Goal: Transaction & Acquisition: Book appointment/travel/reservation

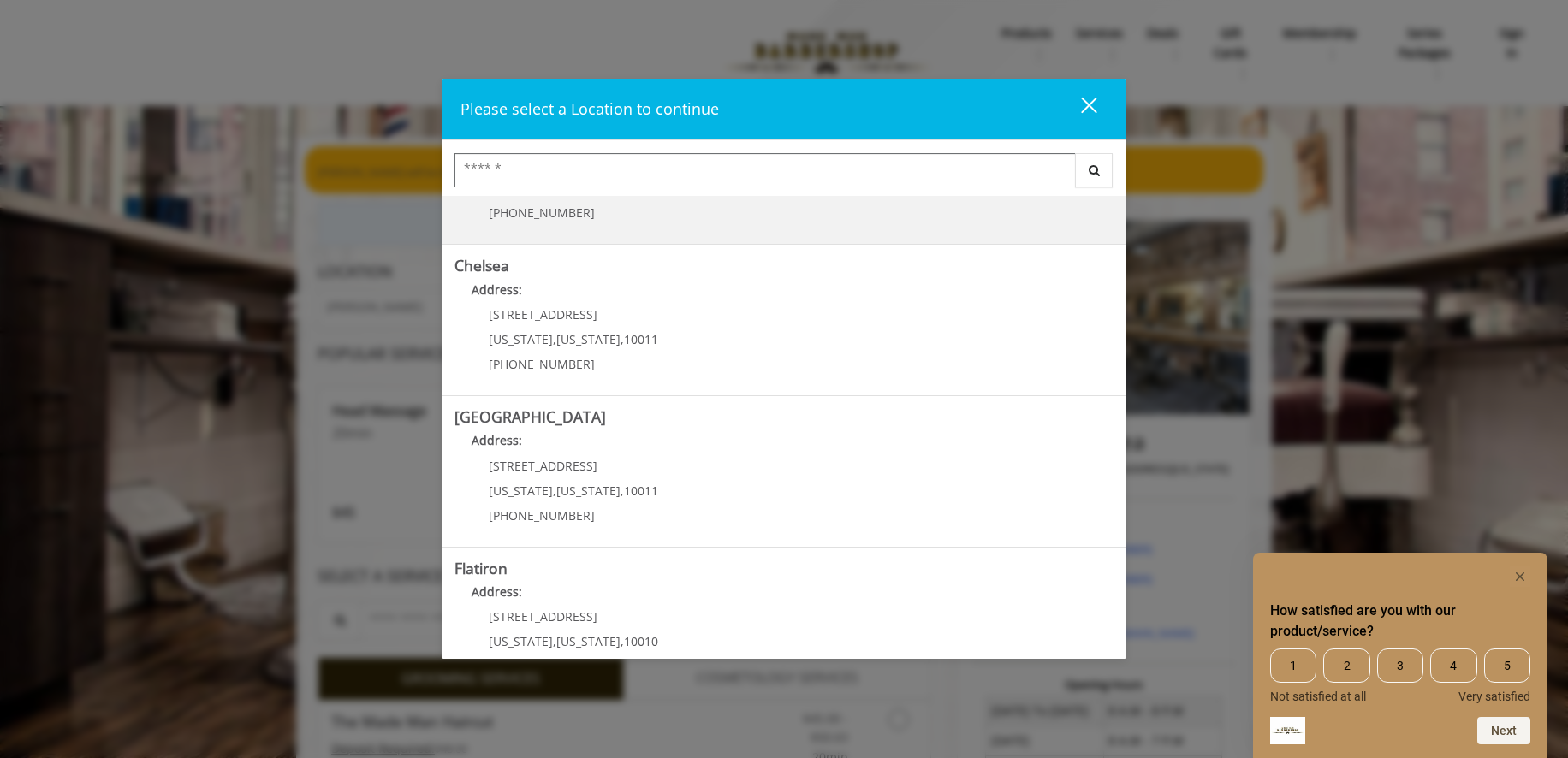
scroll to position [115, 0]
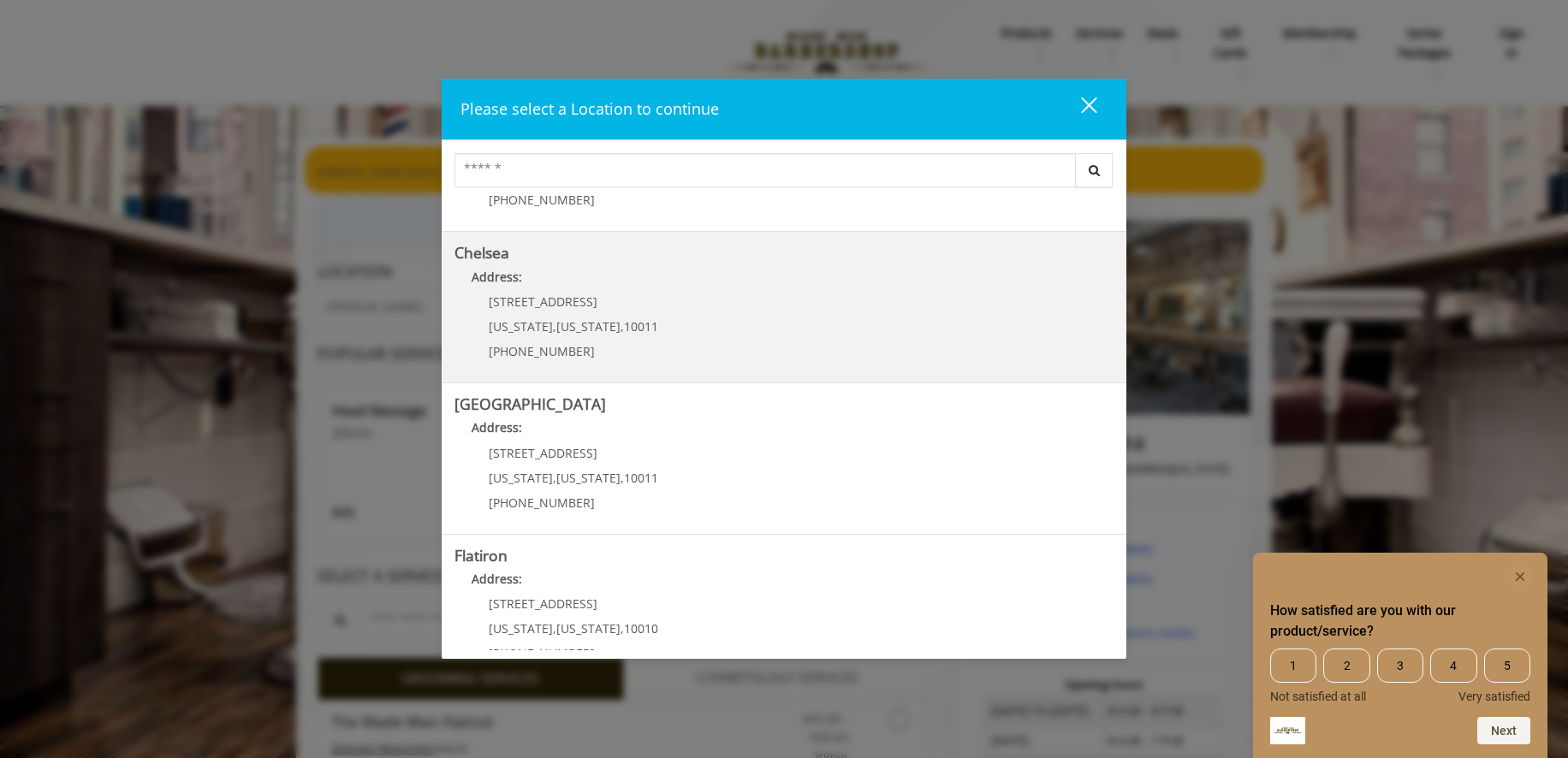
click at [821, 330] on link "Chelsea Address: 169/170 W 23rd St New York , New York , 10011 (917) 639-3902" at bounding box center [784, 307] width 659 height 125
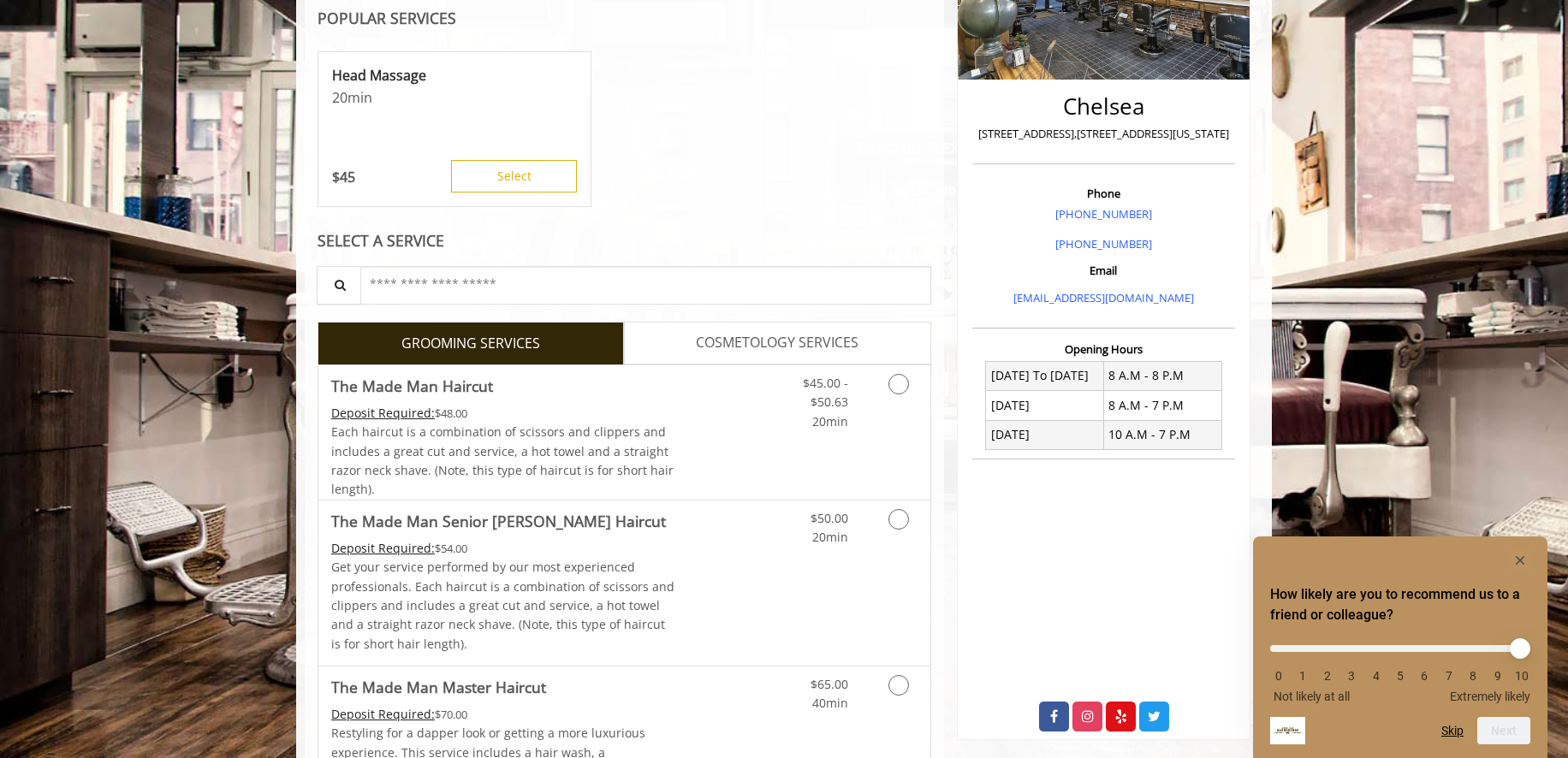
scroll to position [342, 0]
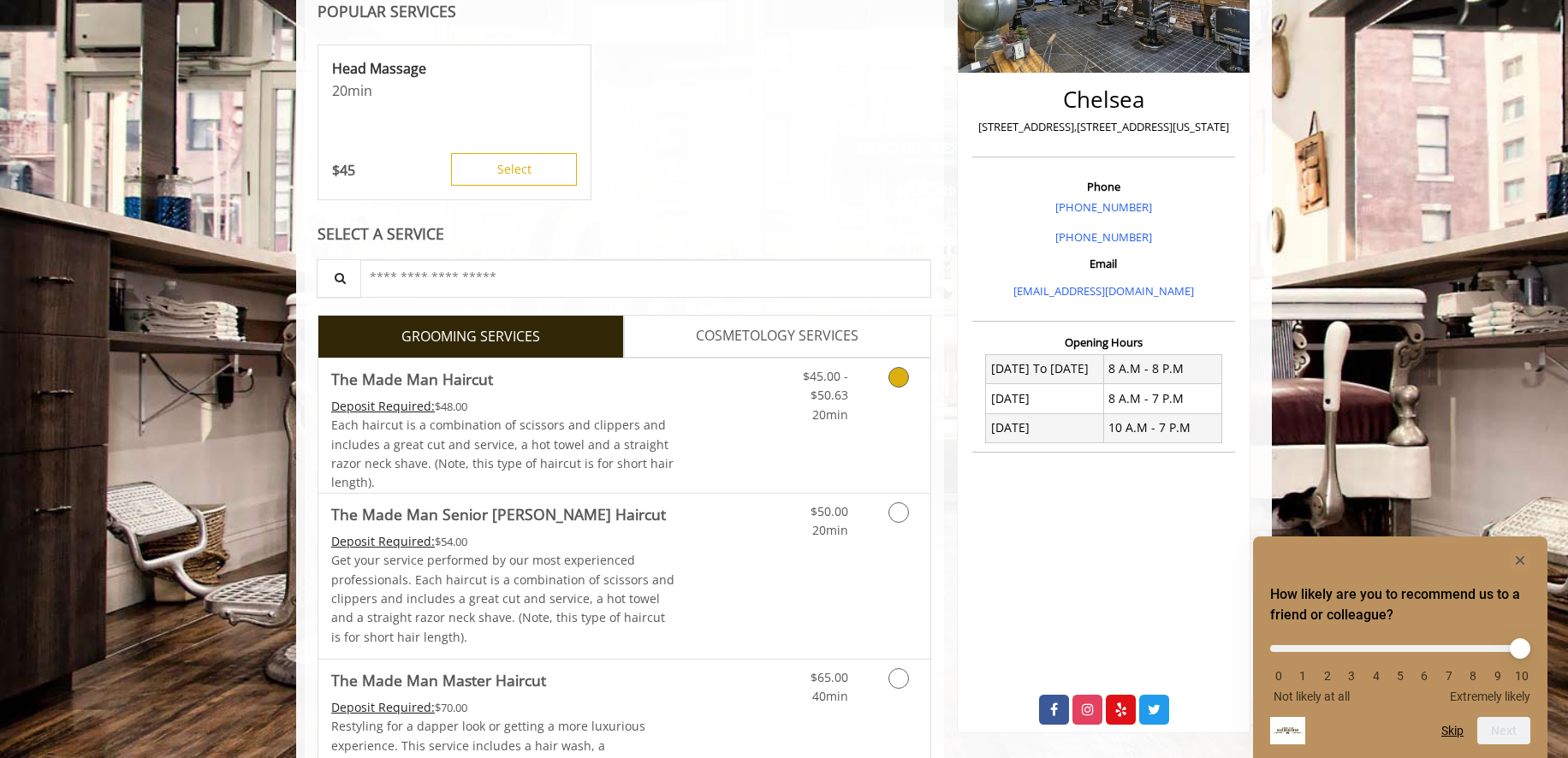
click at [778, 418] on link "$45.00 - $50.63 20min" at bounding box center [812, 391] width 71 height 66
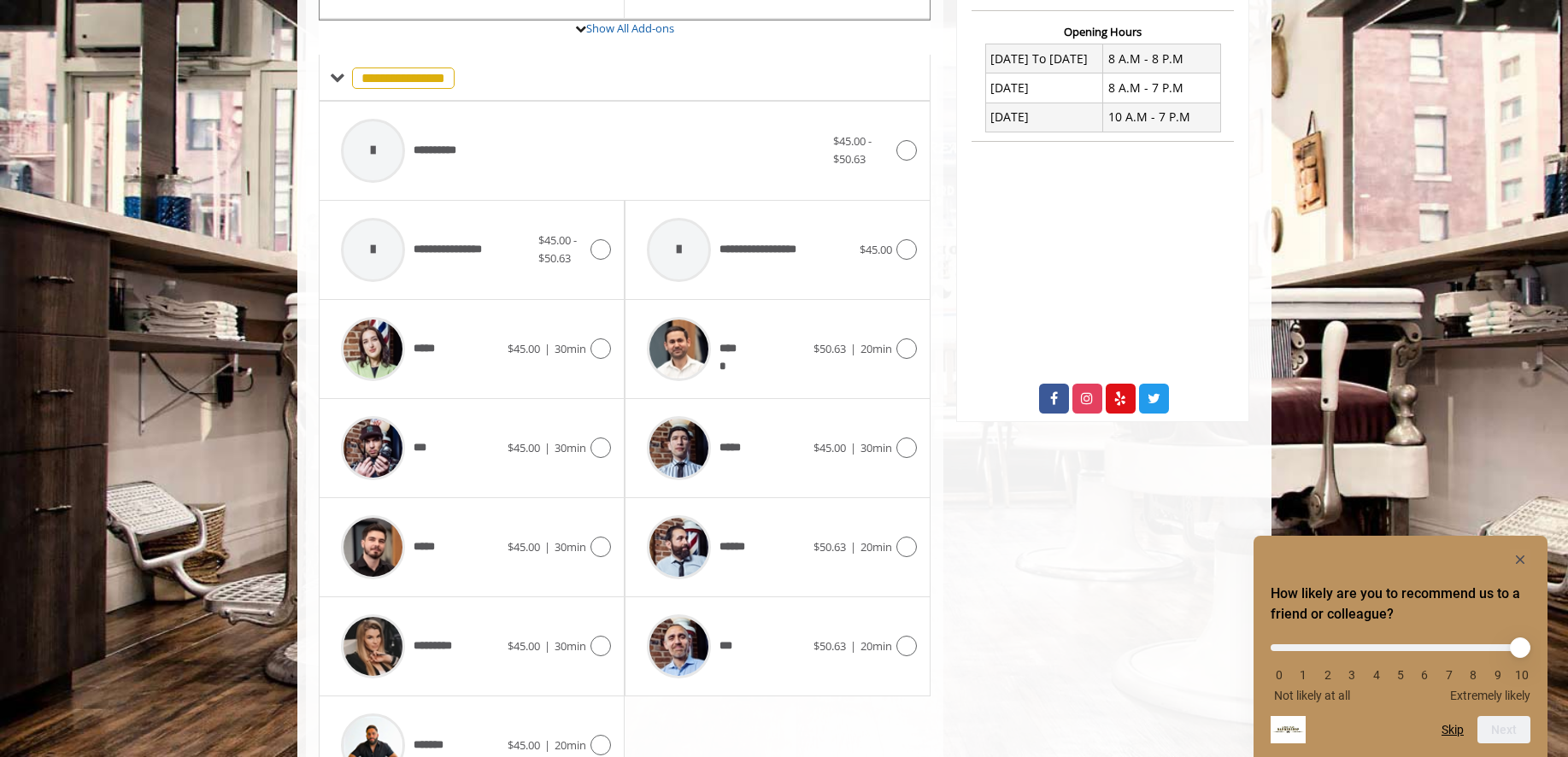
scroll to position [653, 0]
click at [432, 543] on span "*****" at bounding box center [432, 546] width 37 height 18
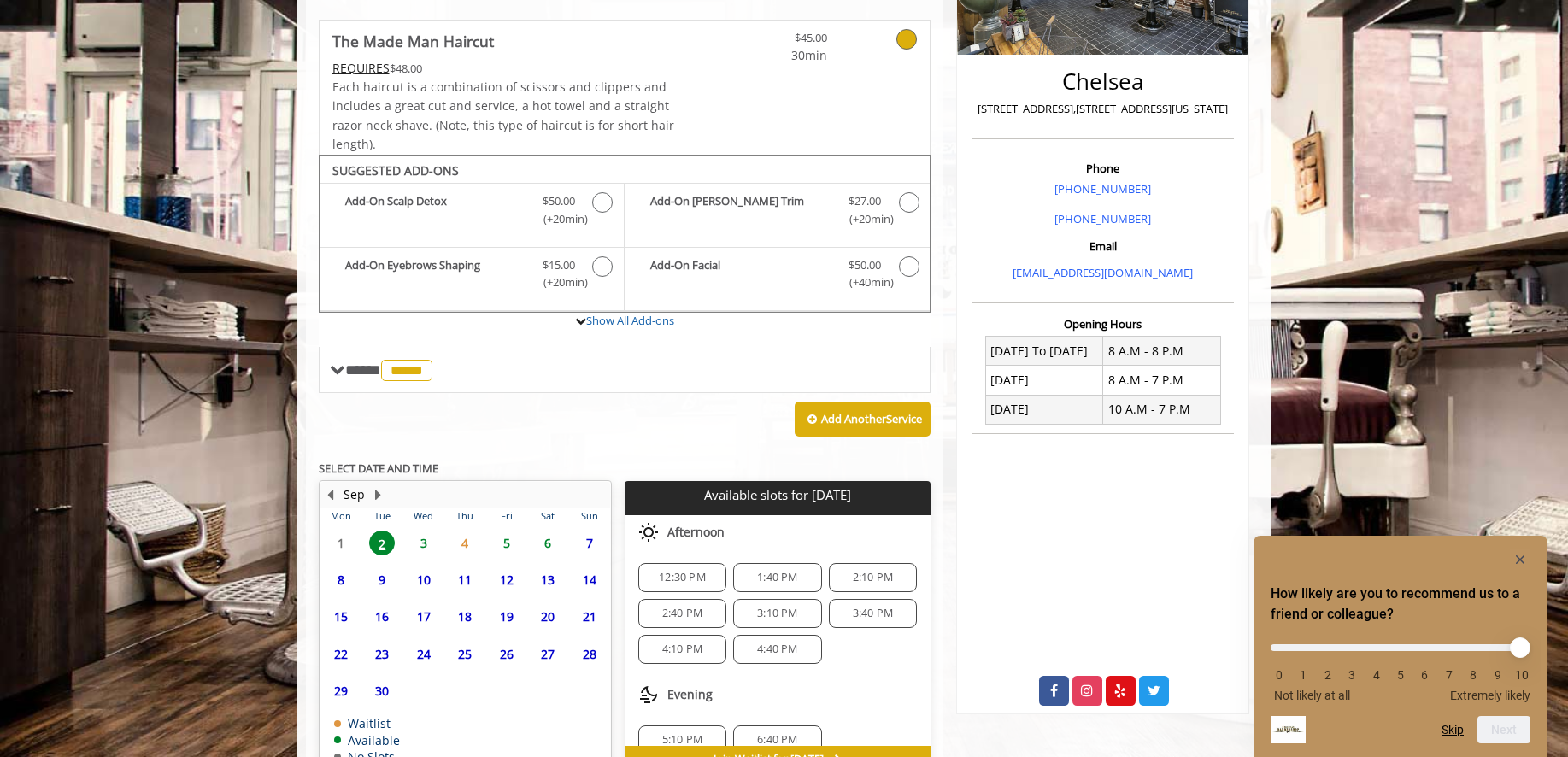
scroll to position [461, 0]
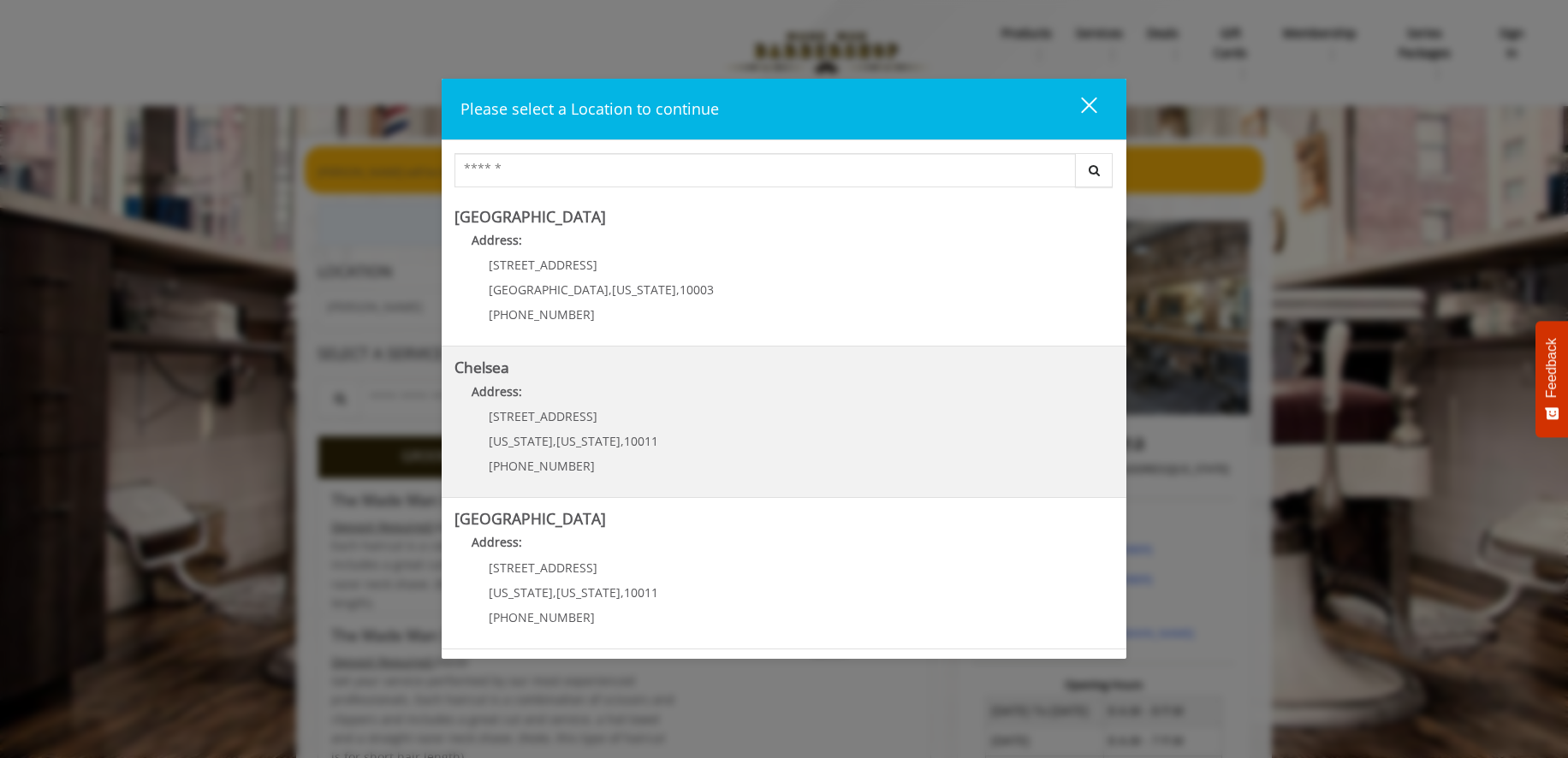
click at [783, 424] on link "Chelsea Address: 169/170 W 23rd St New York , New York , 10011 (917) 639-3902" at bounding box center [784, 422] width 659 height 125
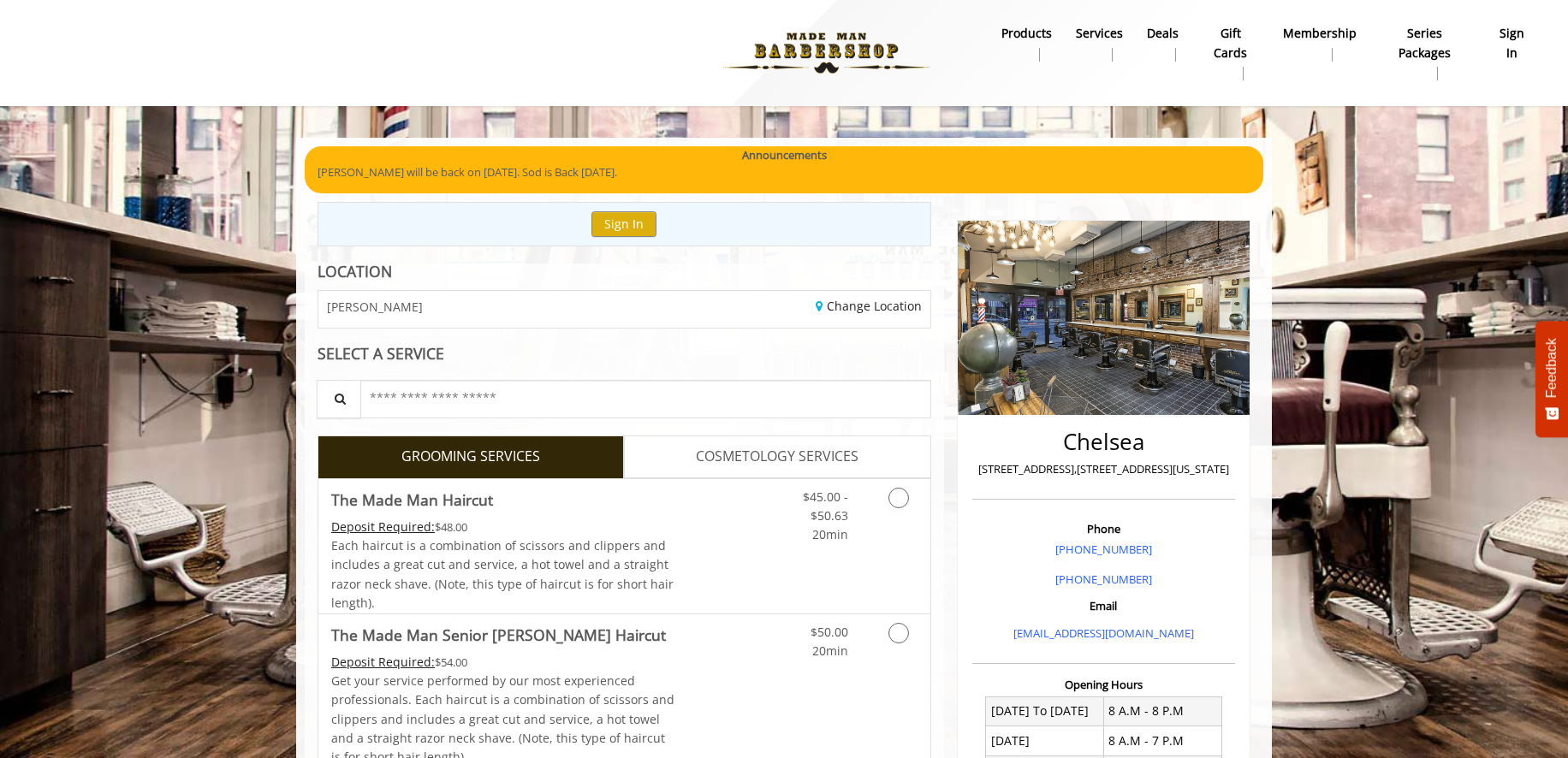
scroll to position [13, 0]
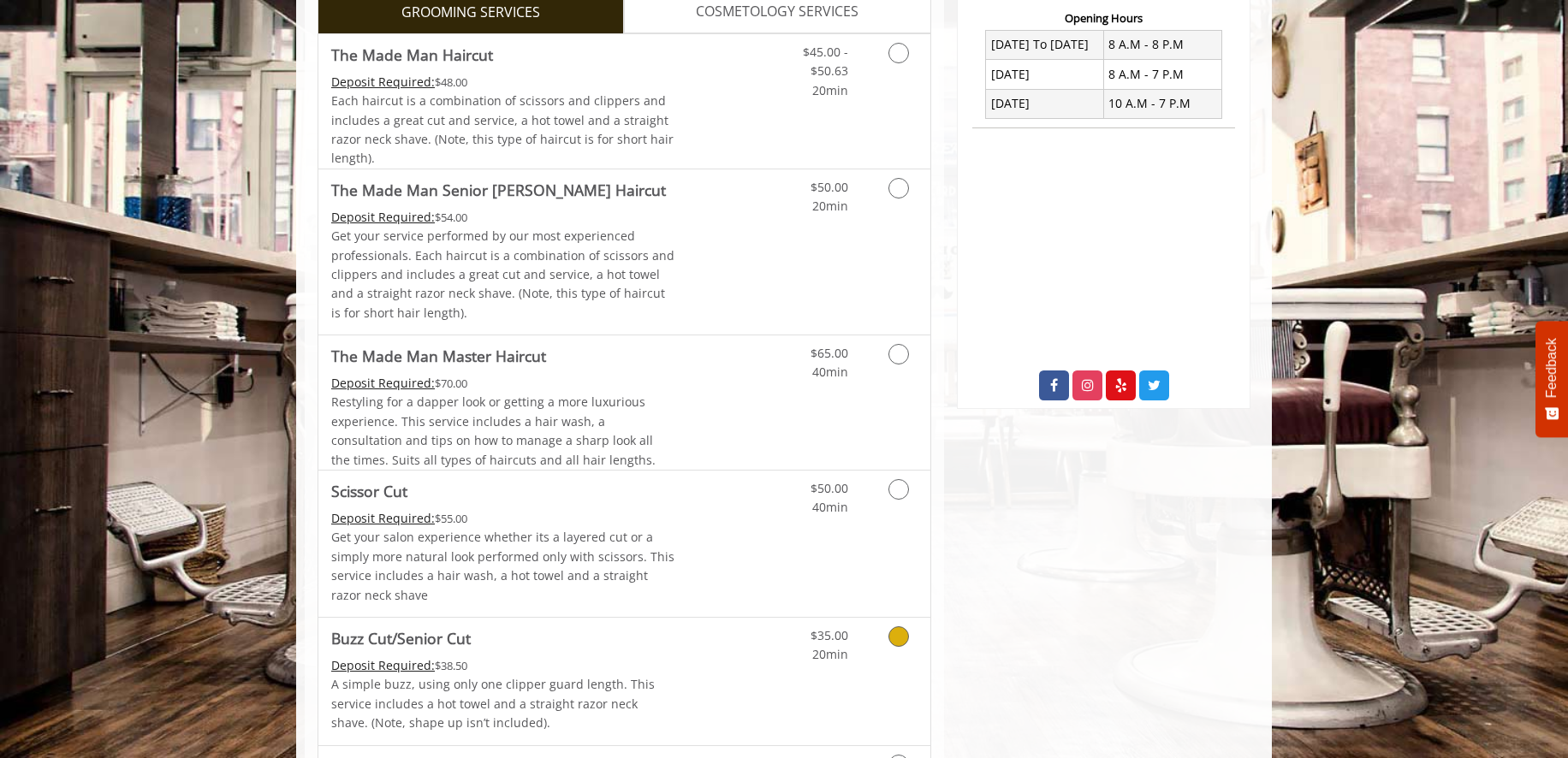
scroll to position [630, 0]
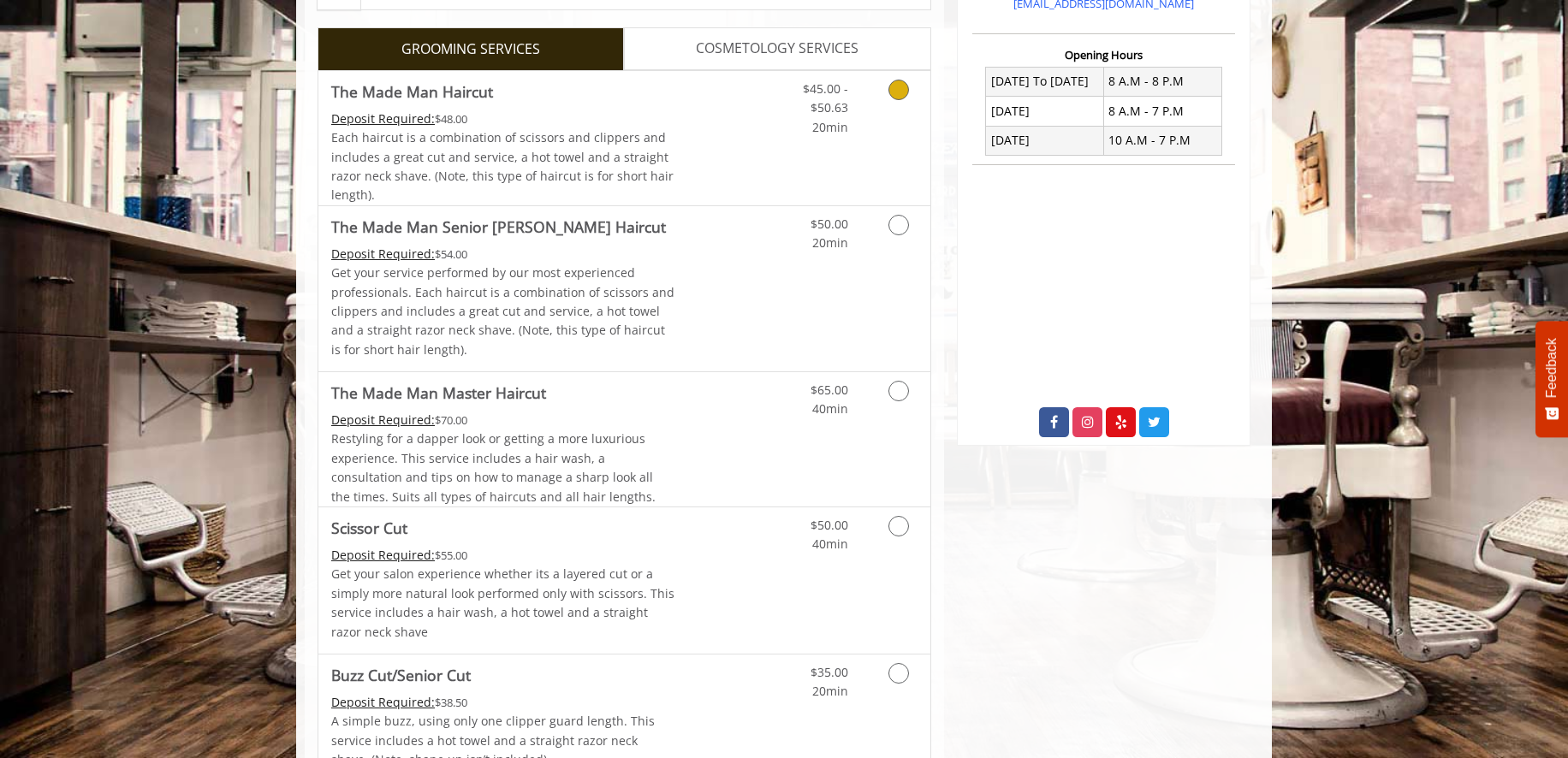
click at [898, 89] on icon "Grooming services" at bounding box center [899, 90] width 21 height 21
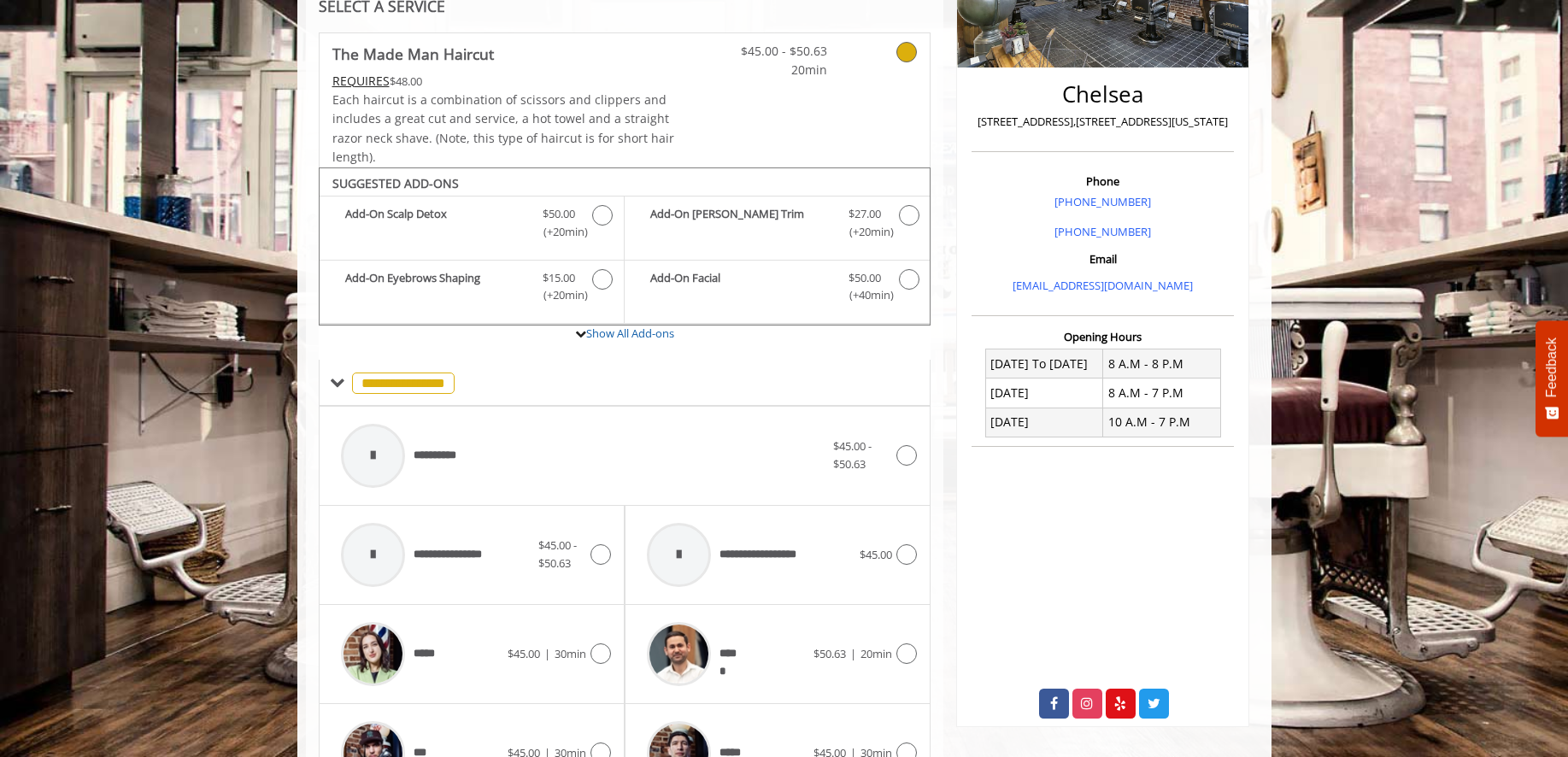
scroll to position [0, 0]
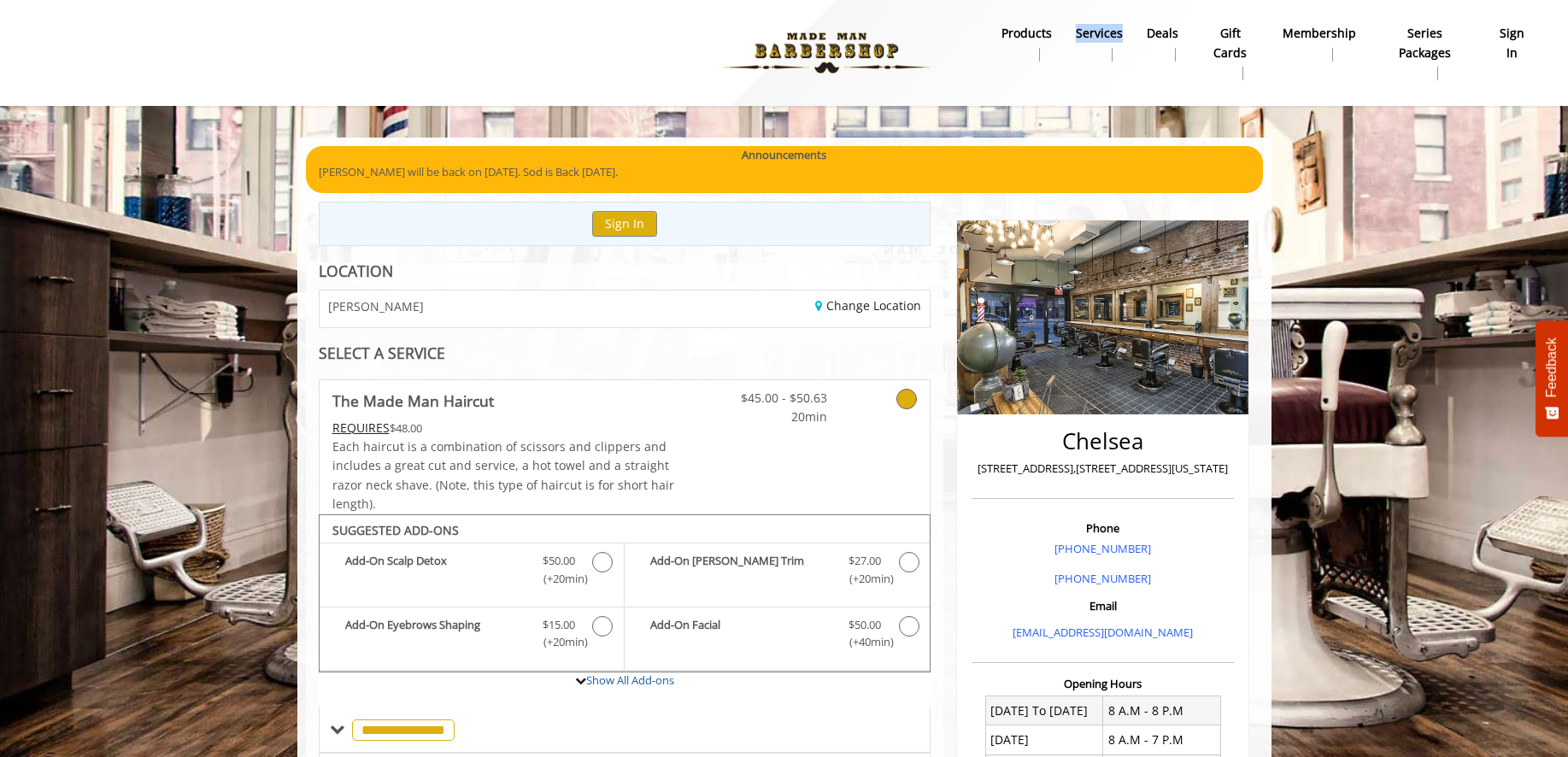
click at [1020, 43] on b "products" at bounding box center [1027, 33] width 50 height 19
click at [873, 301] on link "Change Location" at bounding box center [869, 305] width 106 height 16
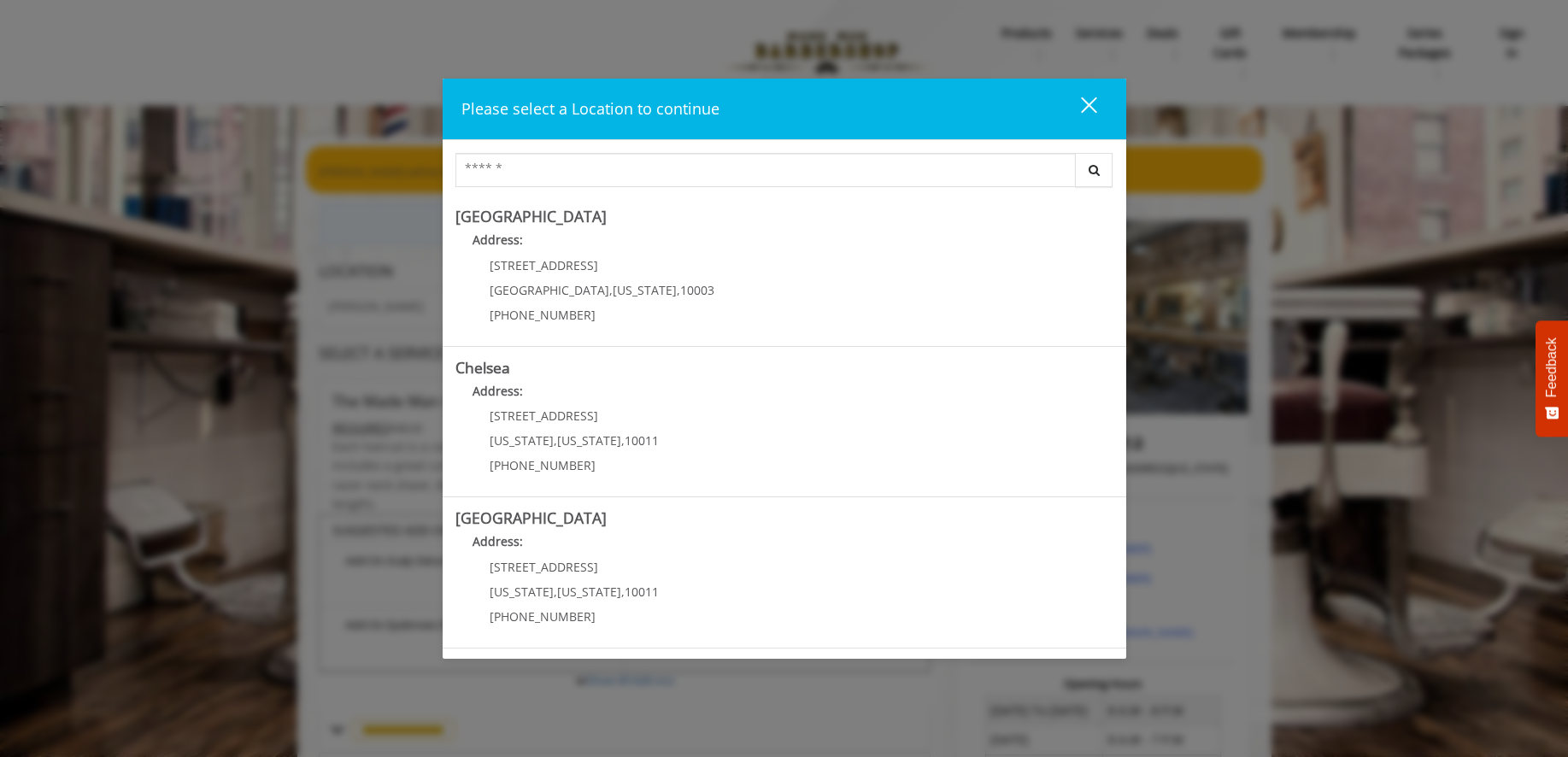
click at [873, 301] on Village "Greenwich Village Address: 60 E 8th St Manhattan , New York , 10003 (212) 598-1…" at bounding box center [784, 271] width 659 height 125
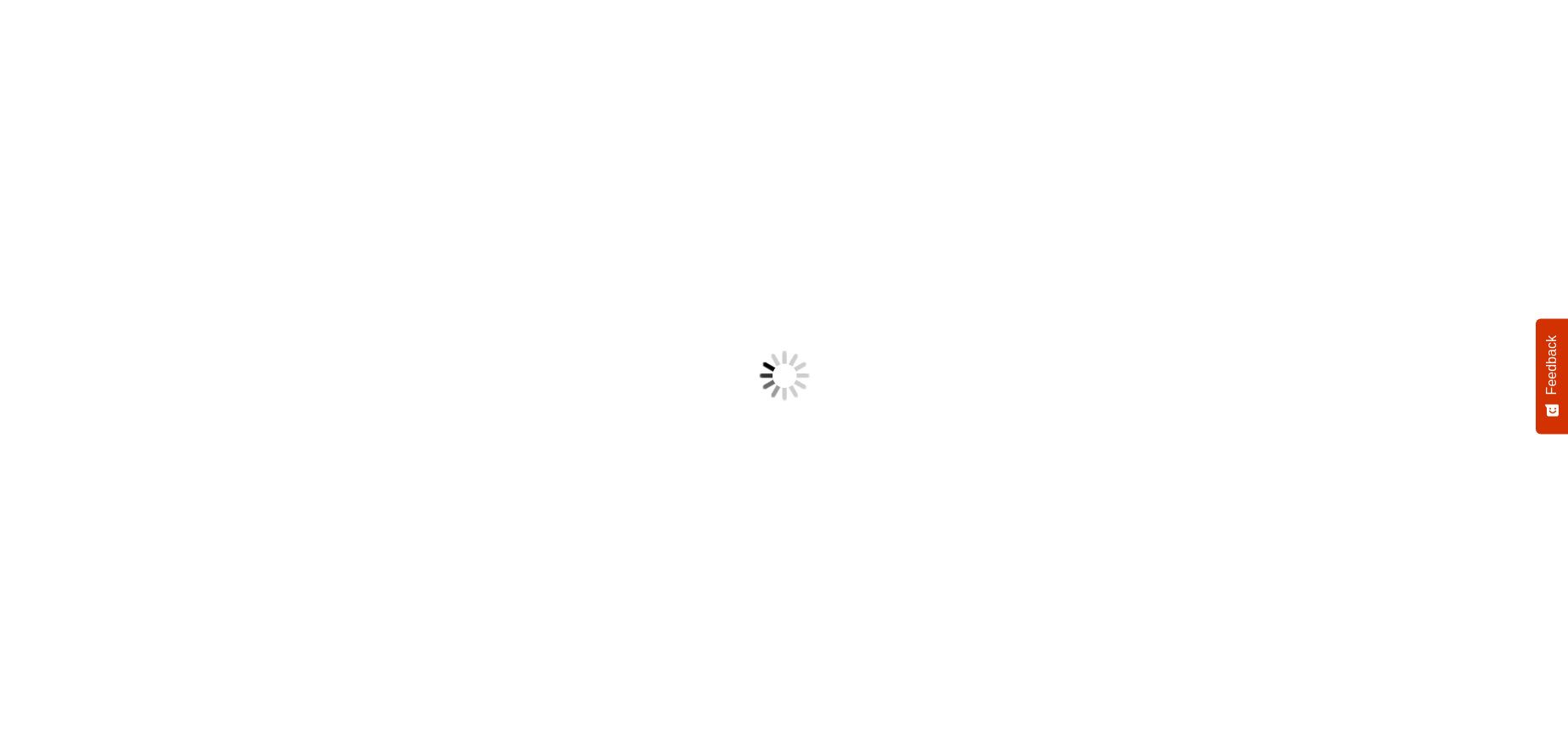
click at [889, 307] on img at bounding box center [784, 376] width 217 height 217
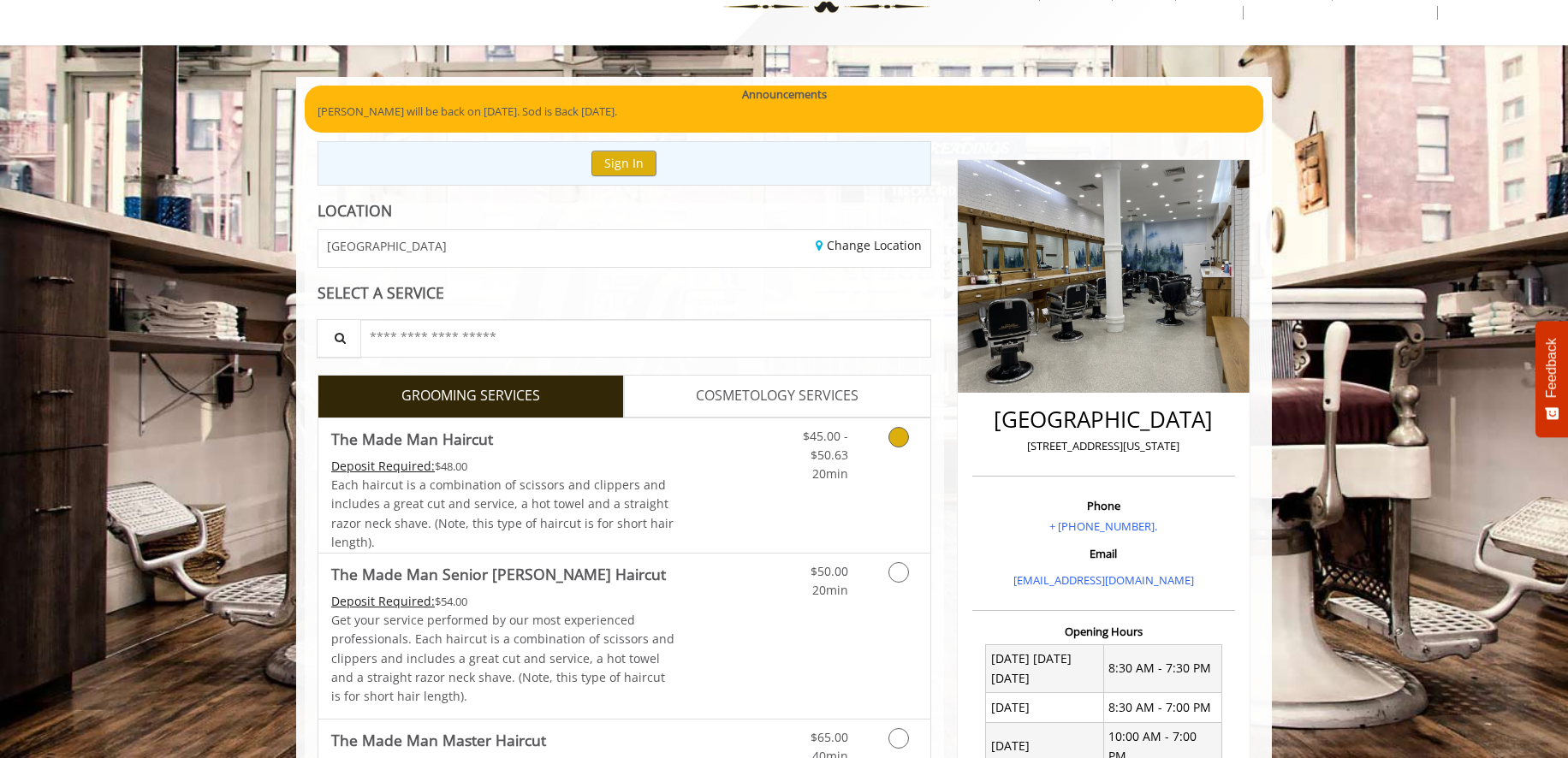
click at [893, 431] on icon "Grooming services" at bounding box center [899, 438] width 21 height 21
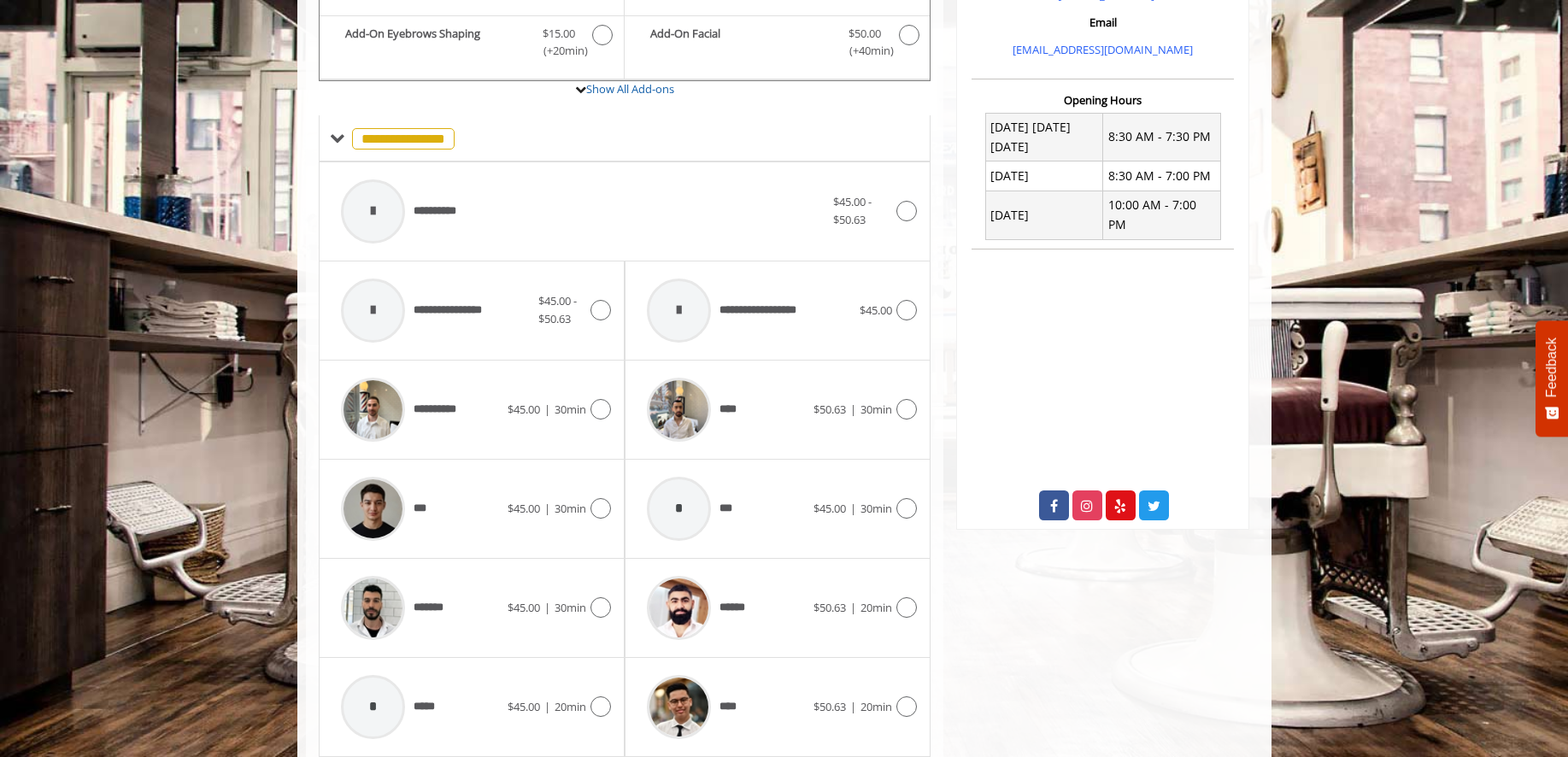
scroll to position [593, 0]
click at [684, 411] on img at bounding box center [679, 408] width 64 height 64
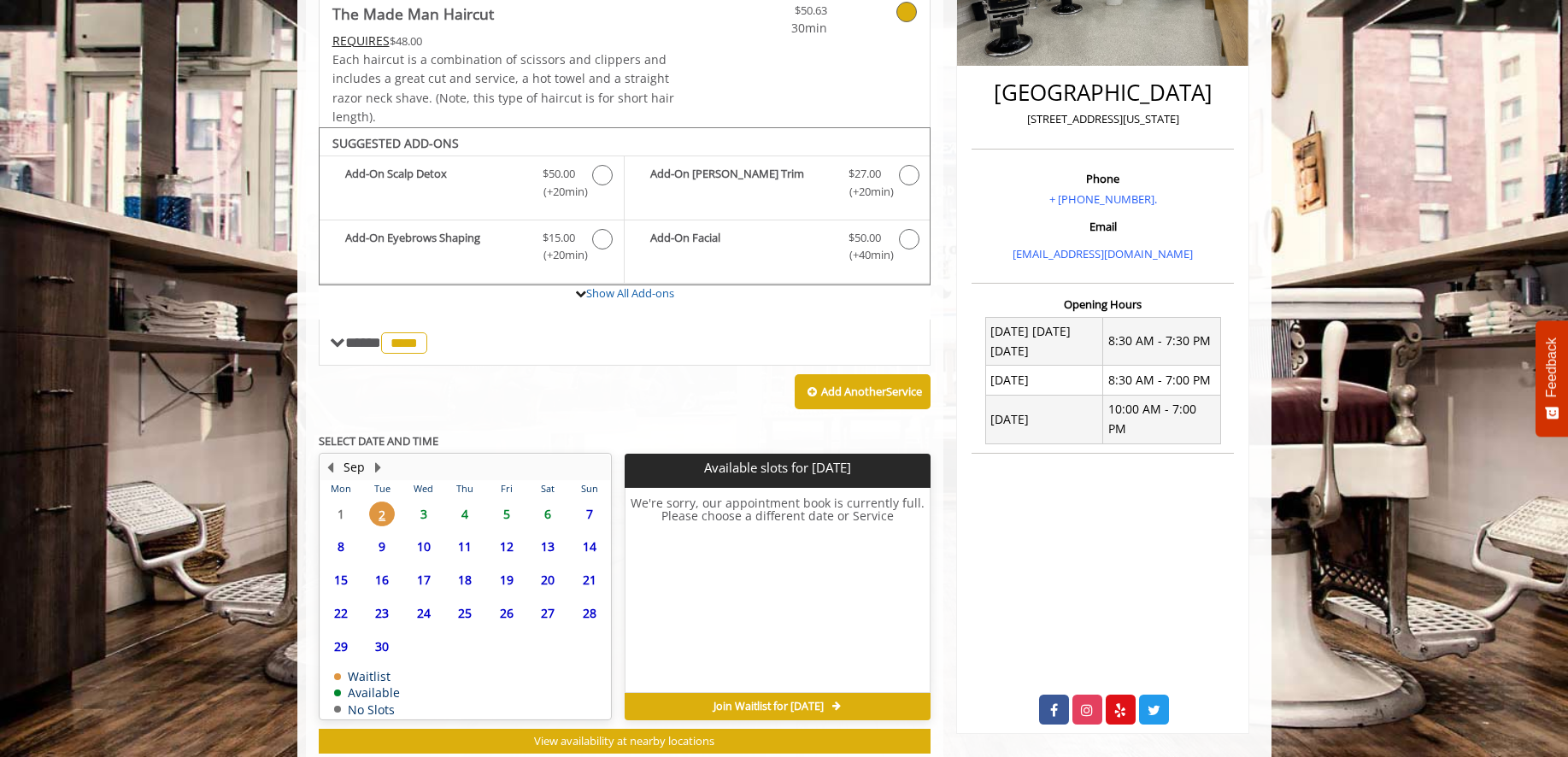
scroll to position [435, 0]
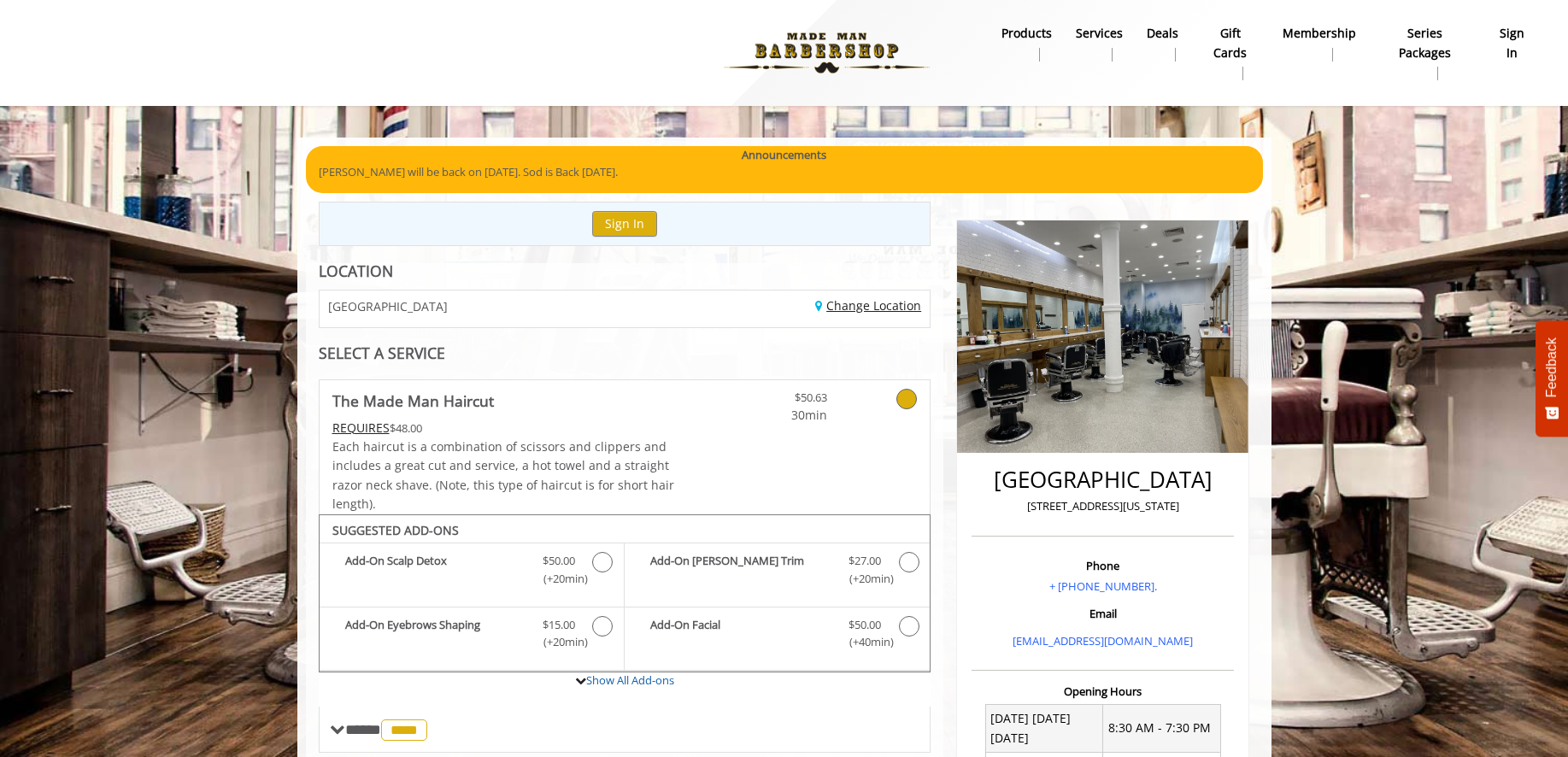
click at [881, 308] on link "Change Location" at bounding box center [869, 305] width 106 height 16
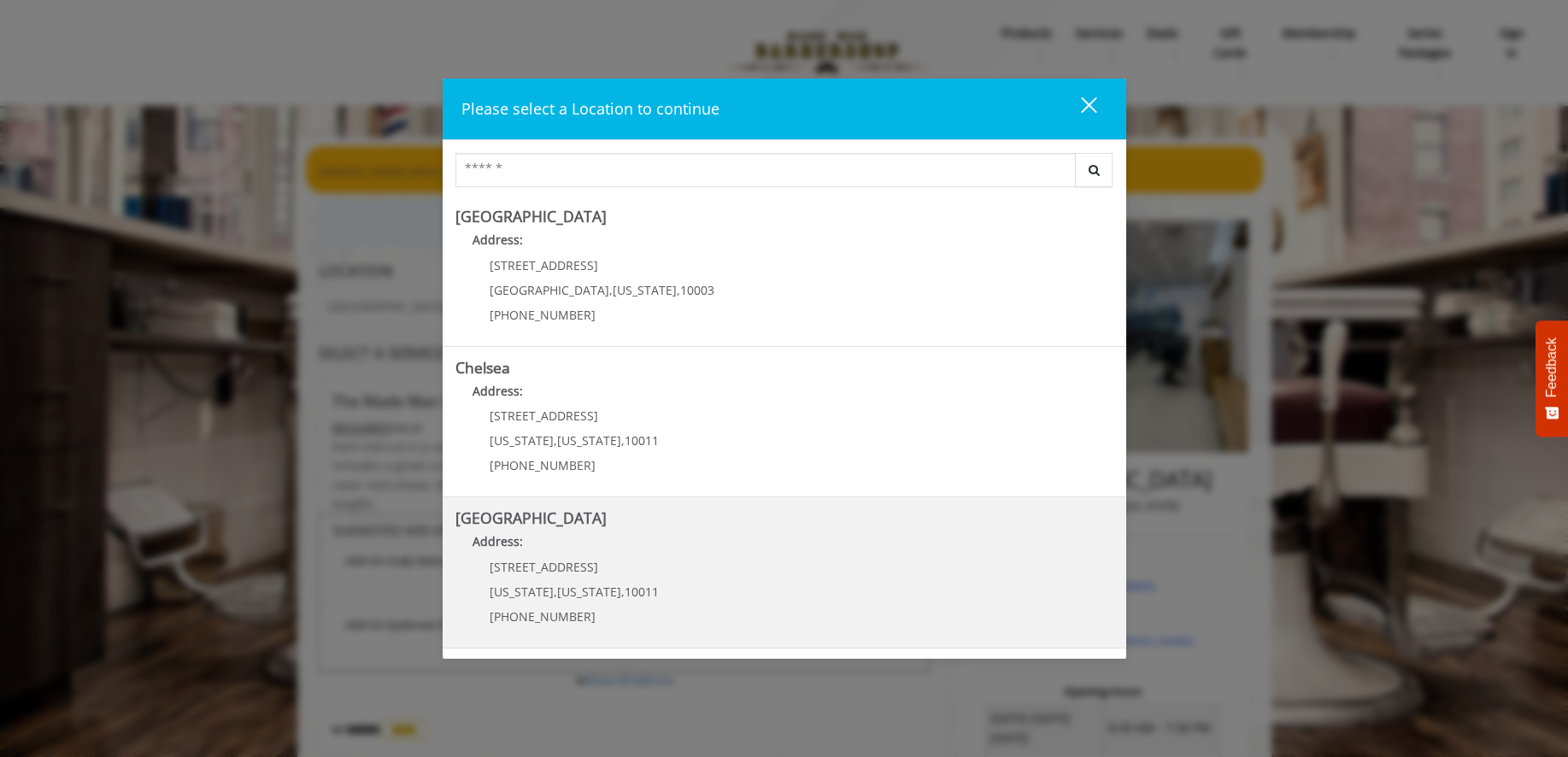
click at [857, 559] on Street "Address:" at bounding box center [784, 546] width 659 height 27
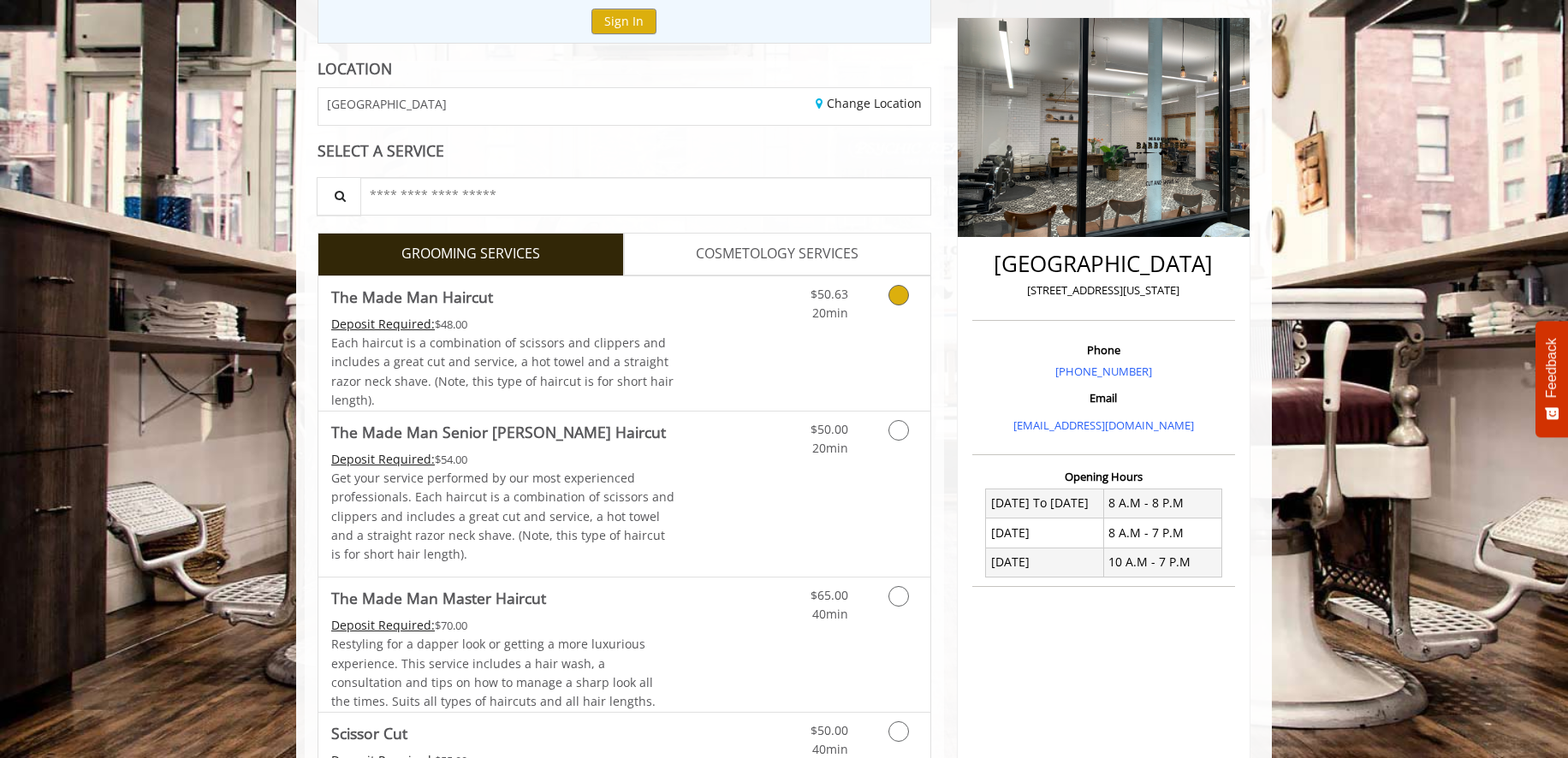
scroll to position [205, 0]
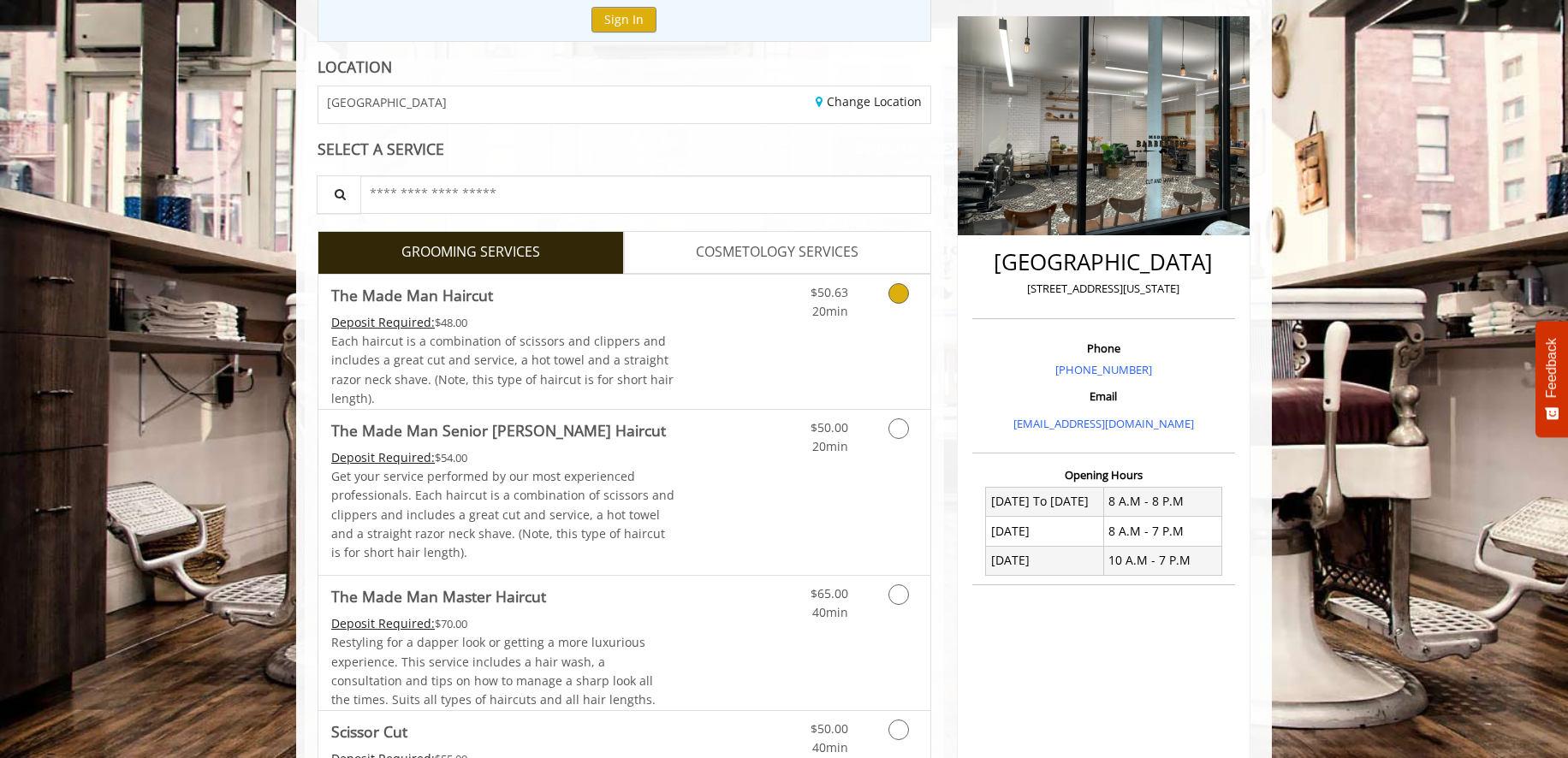
click at [902, 295] on icon "Grooming services" at bounding box center [899, 294] width 21 height 21
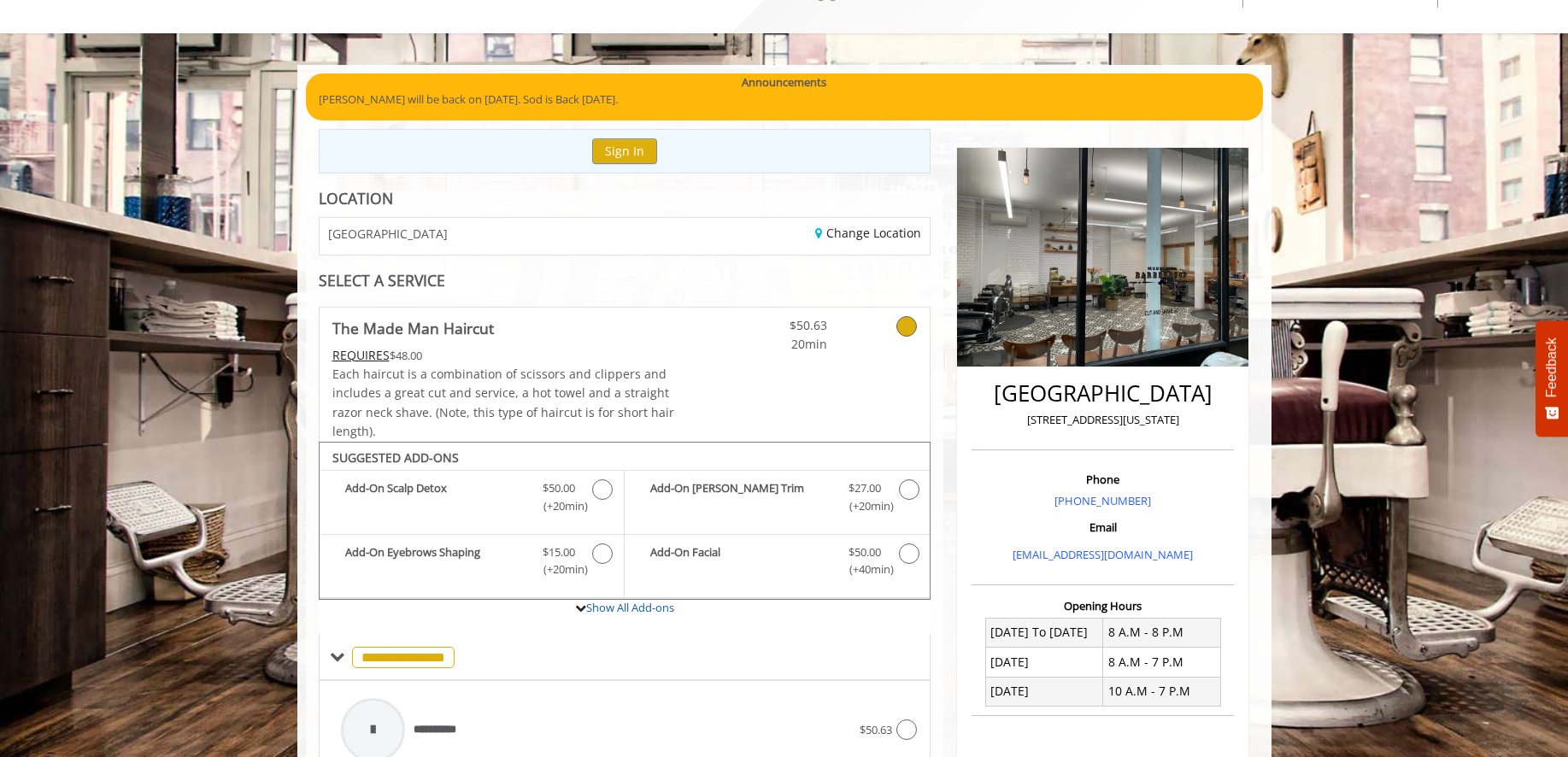
scroll to position [68, 0]
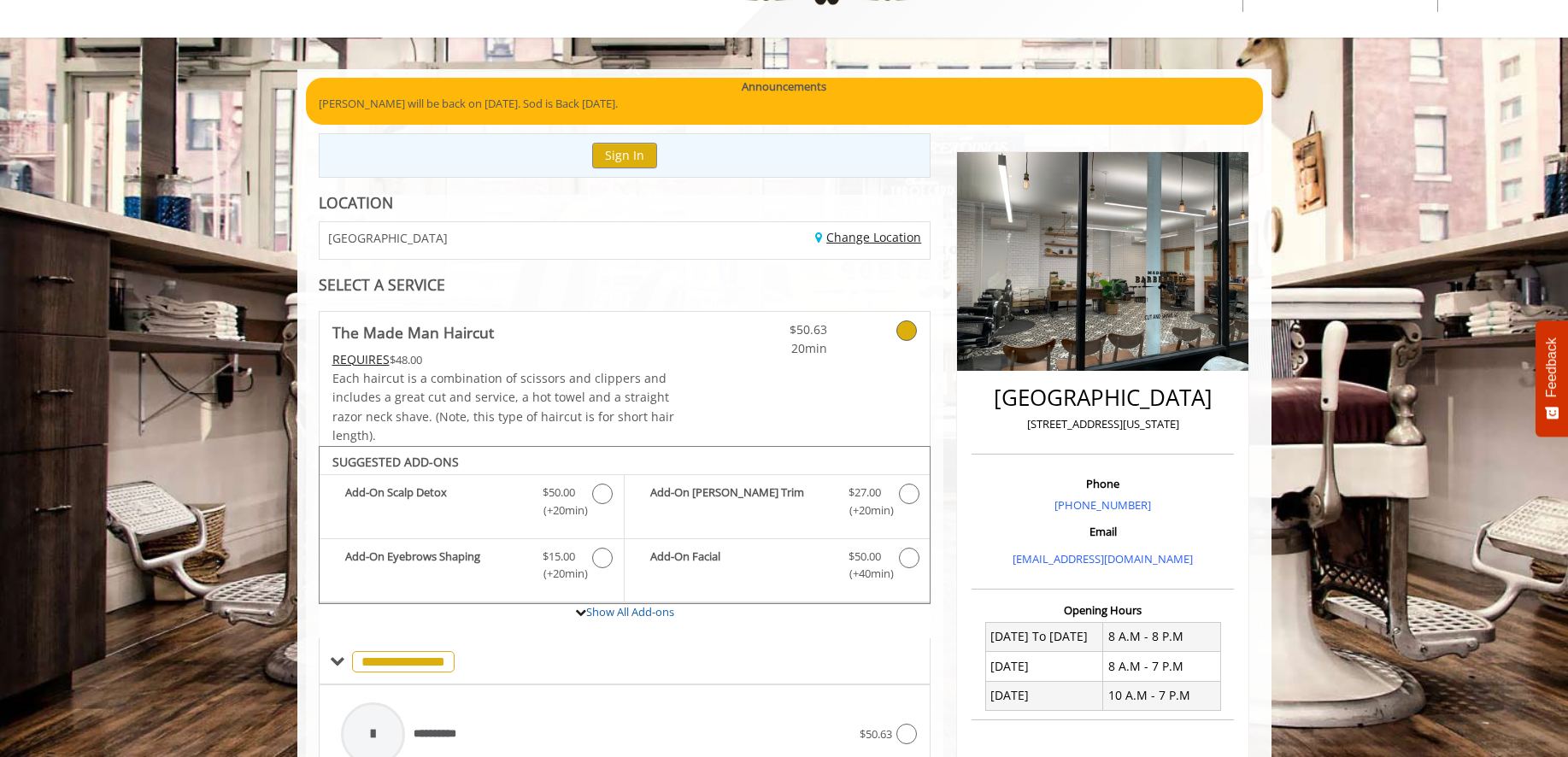
click at [865, 240] on link "Change Location" at bounding box center [869, 237] width 106 height 16
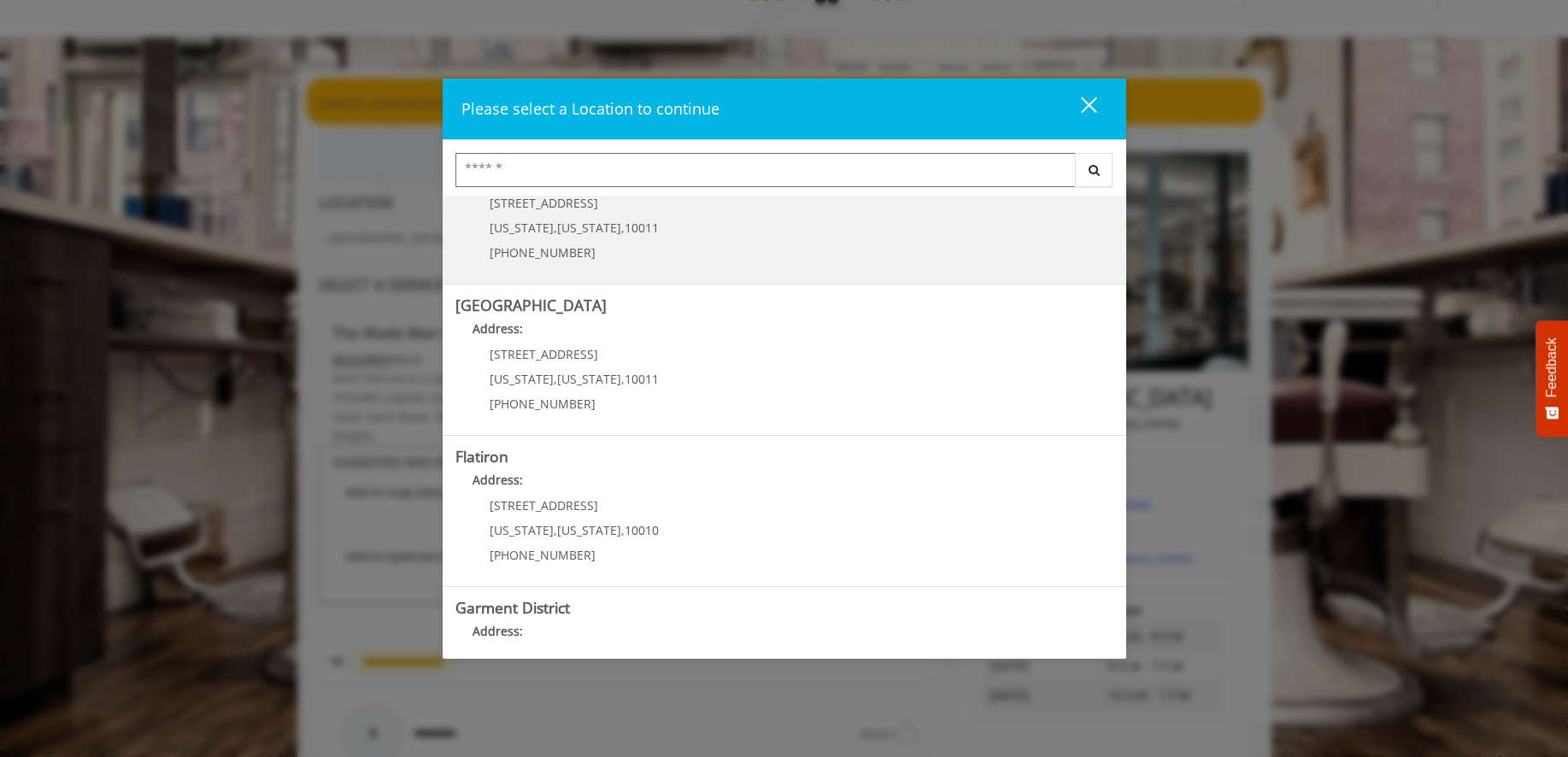
scroll to position [214, 0]
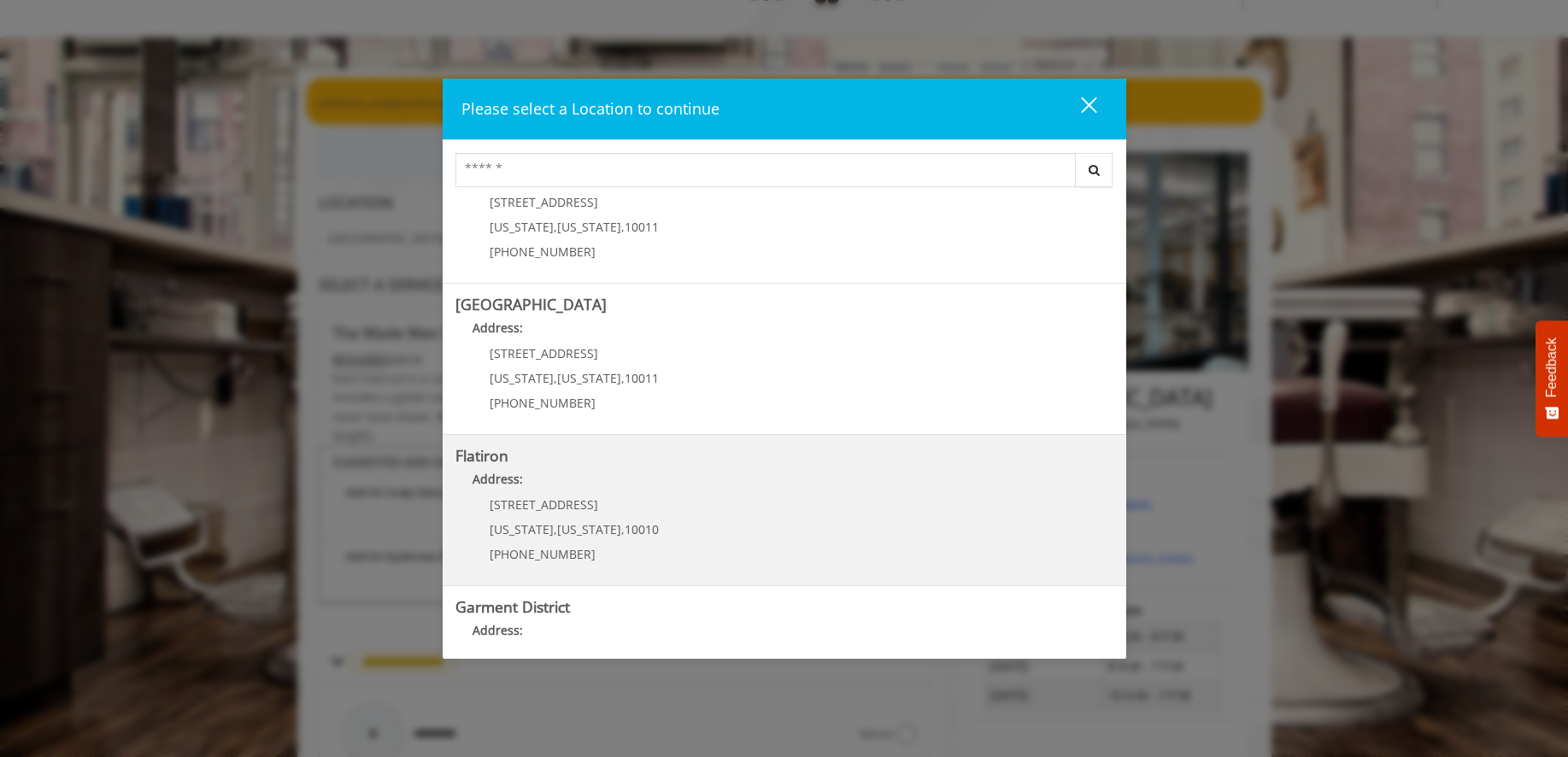
click at [676, 499] on "Flatiron Address: 10 E 23rd St New York , New York , 10010 (917) 475-1765" at bounding box center [784, 510] width 659 height 125
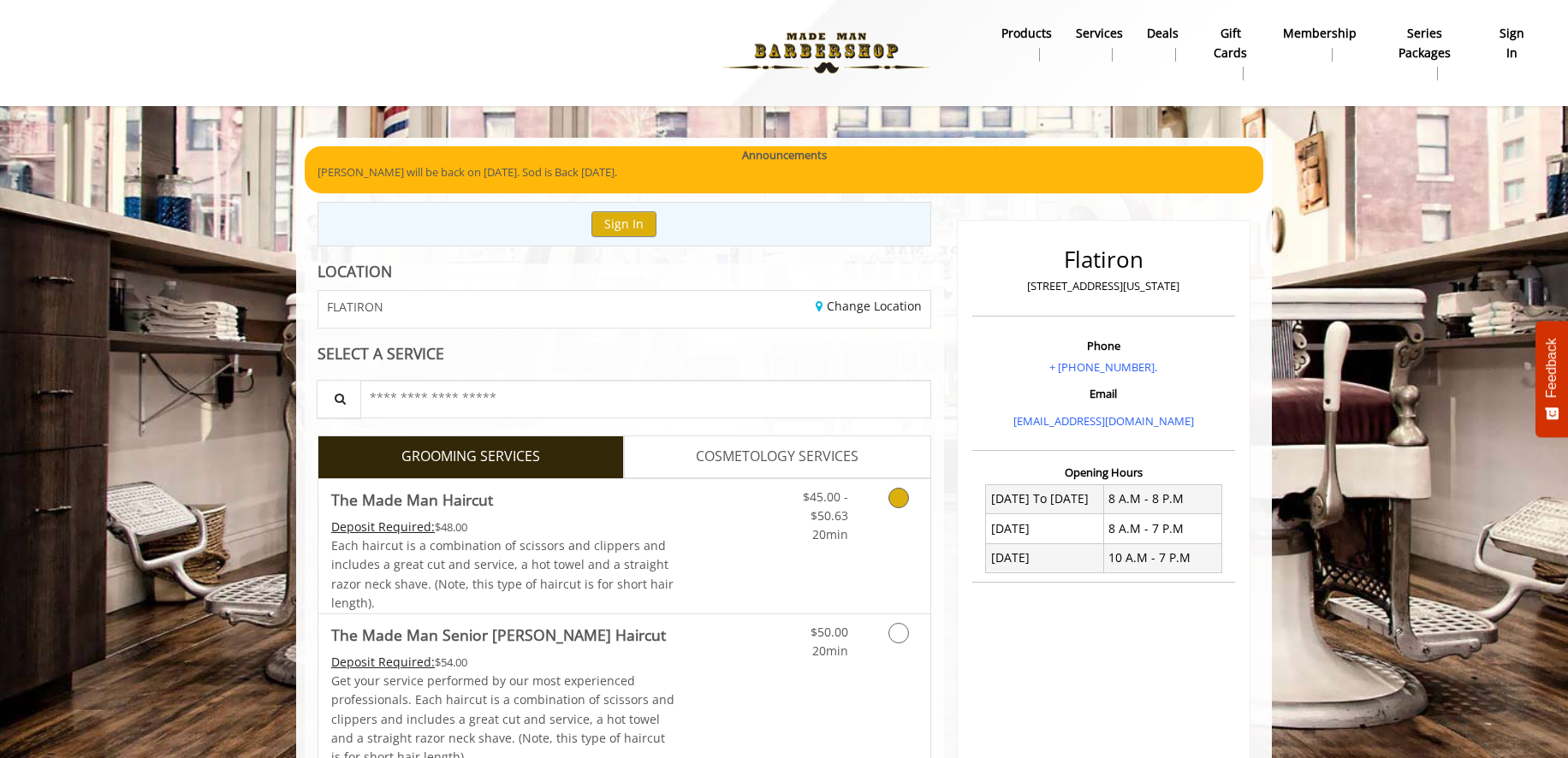
click at [896, 492] on icon "Grooming services" at bounding box center [899, 498] width 21 height 21
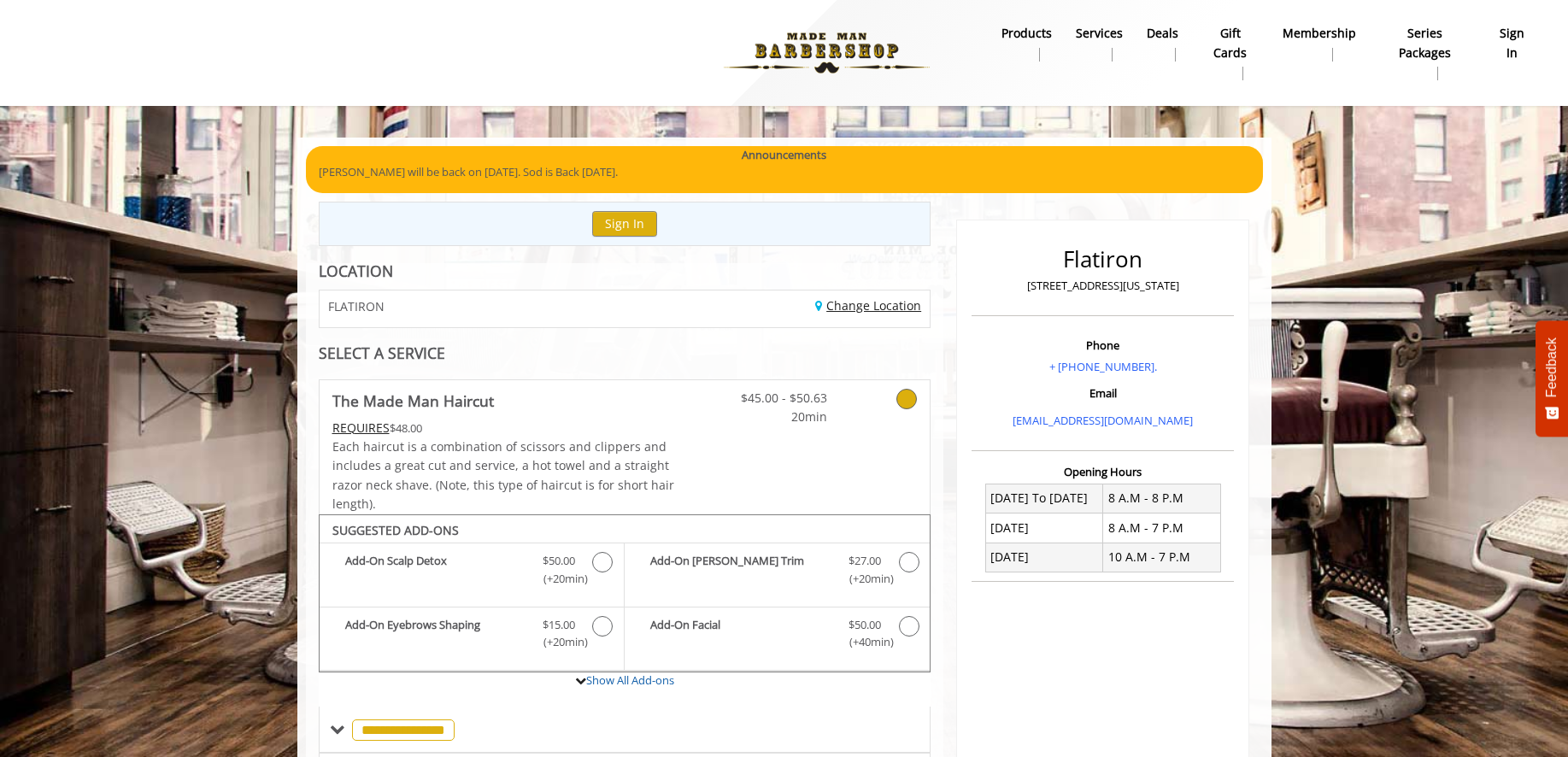
click at [879, 307] on link "Change Location" at bounding box center [869, 305] width 106 height 16
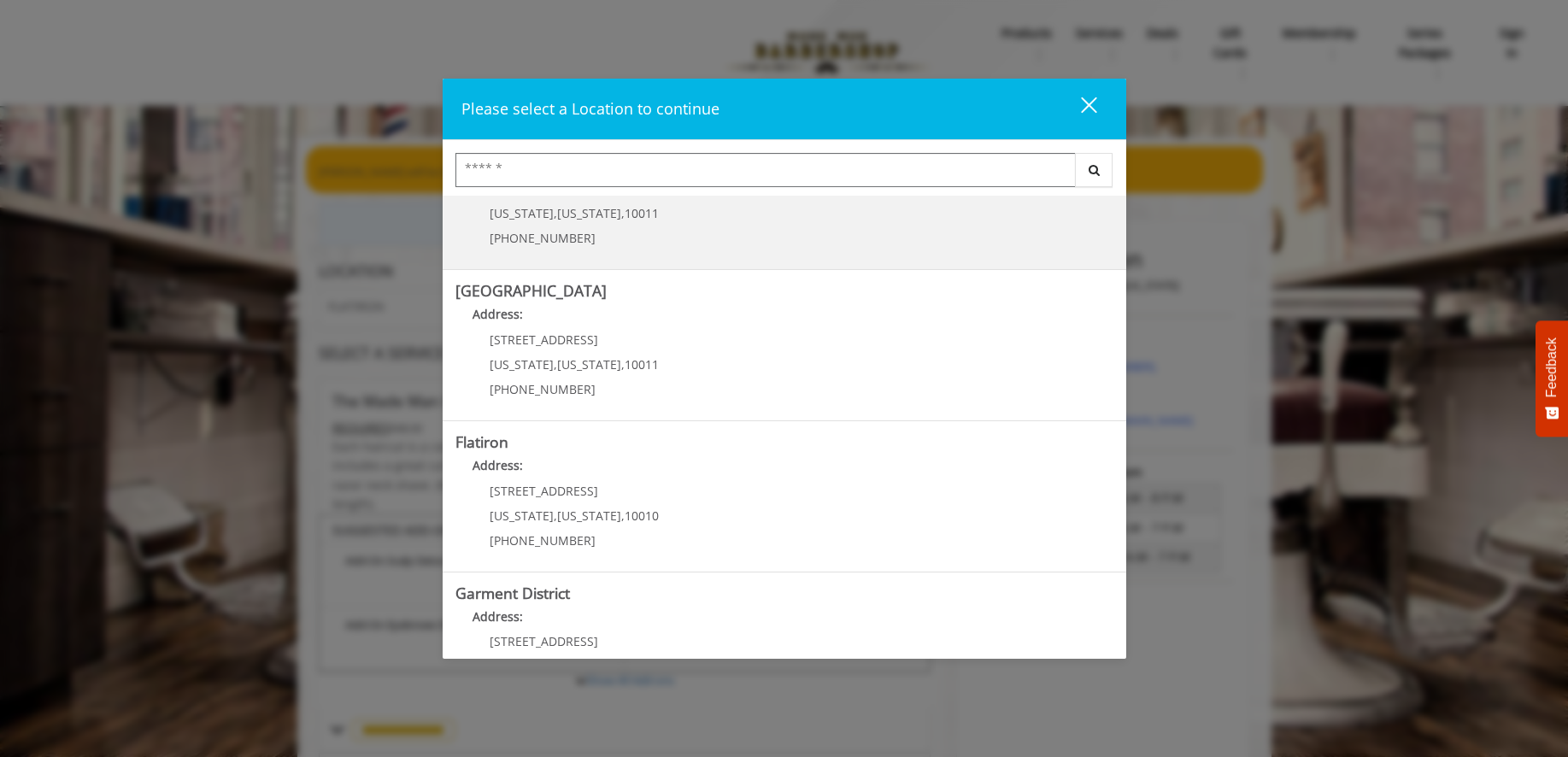
scroll to position [300, 0]
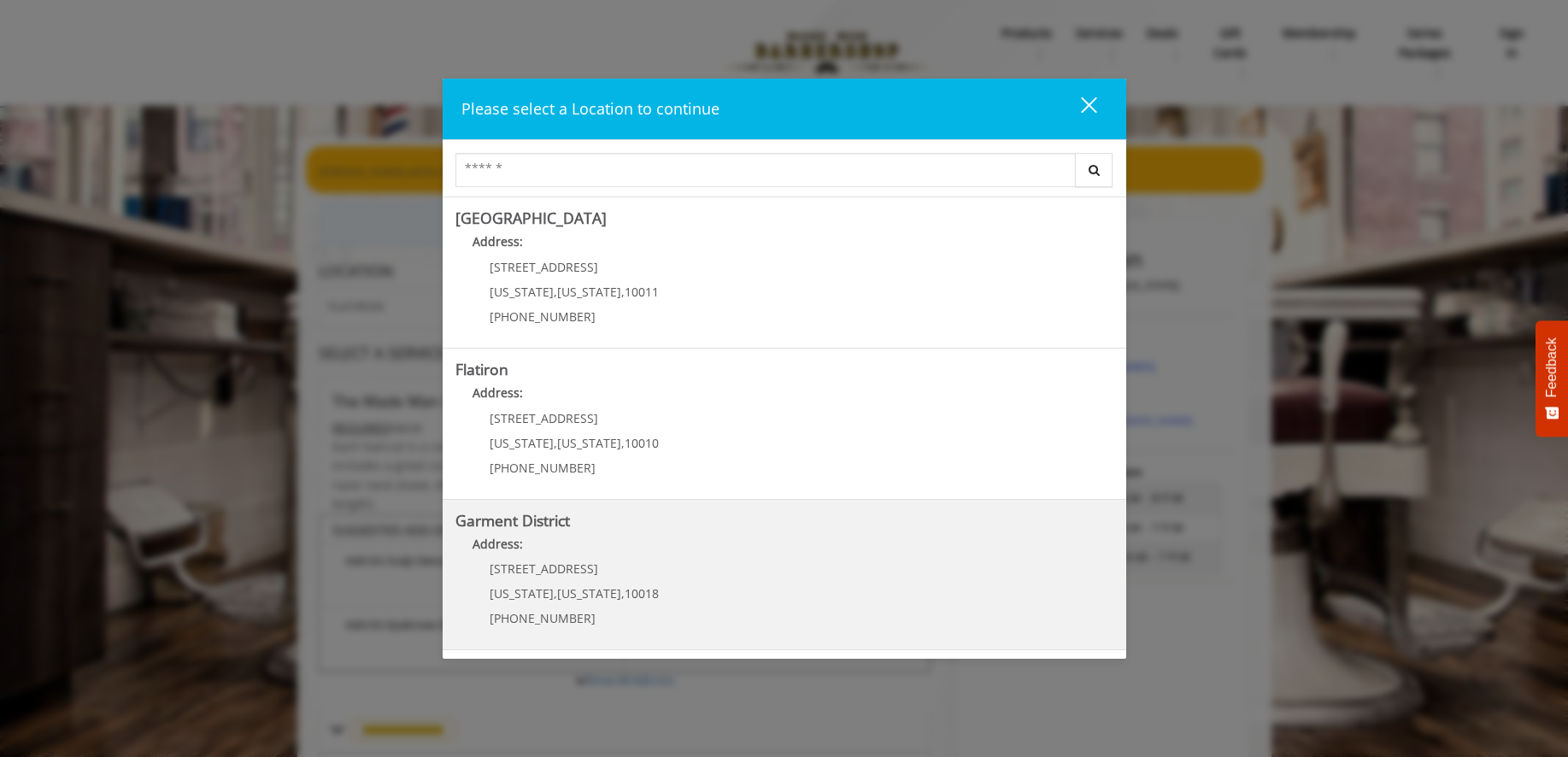
click at [731, 561] on District "Address:" at bounding box center [784, 548] width 659 height 27
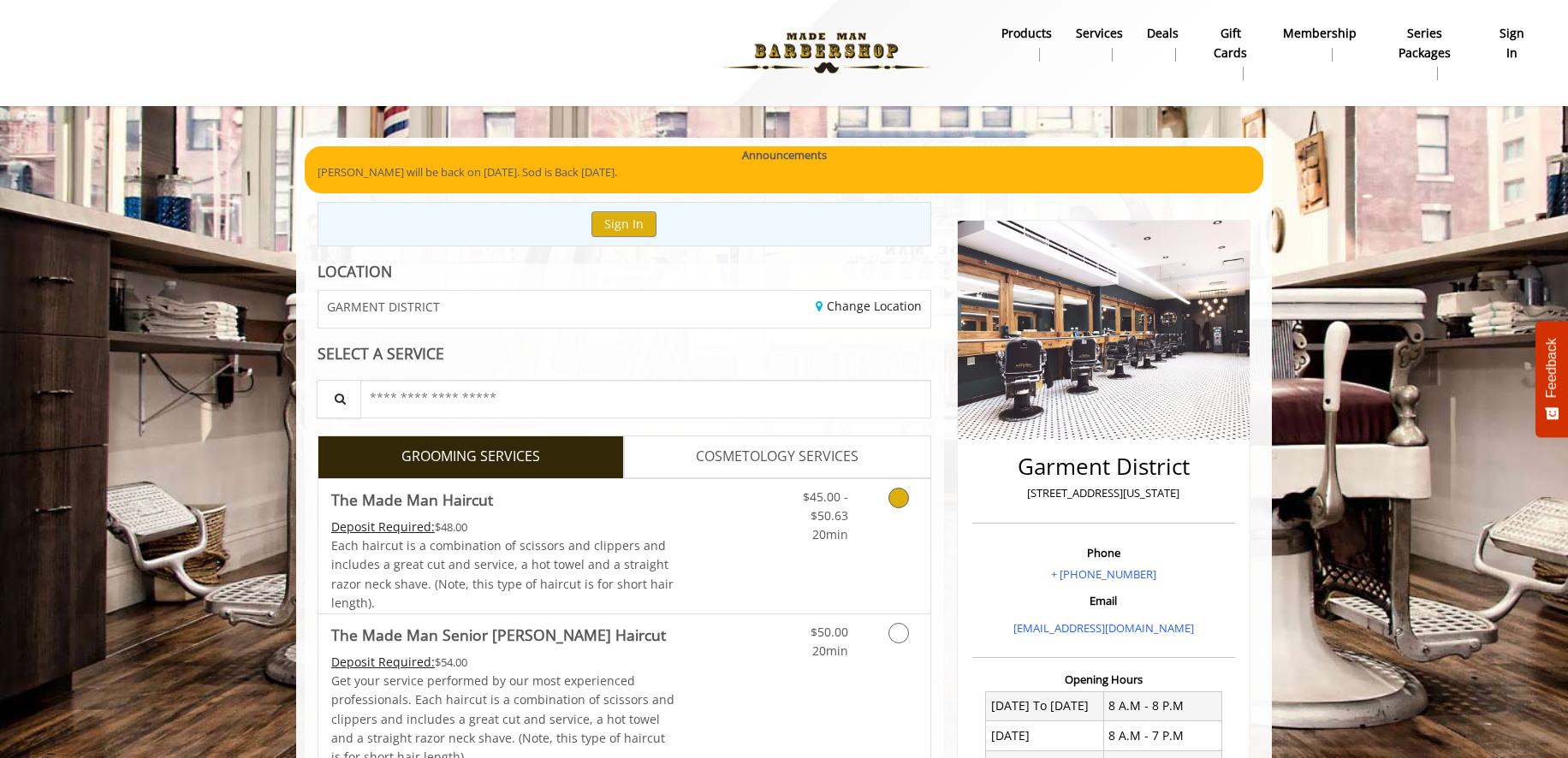
click at [896, 495] on icon "Grooming services" at bounding box center [899, 498] width 21 height 21
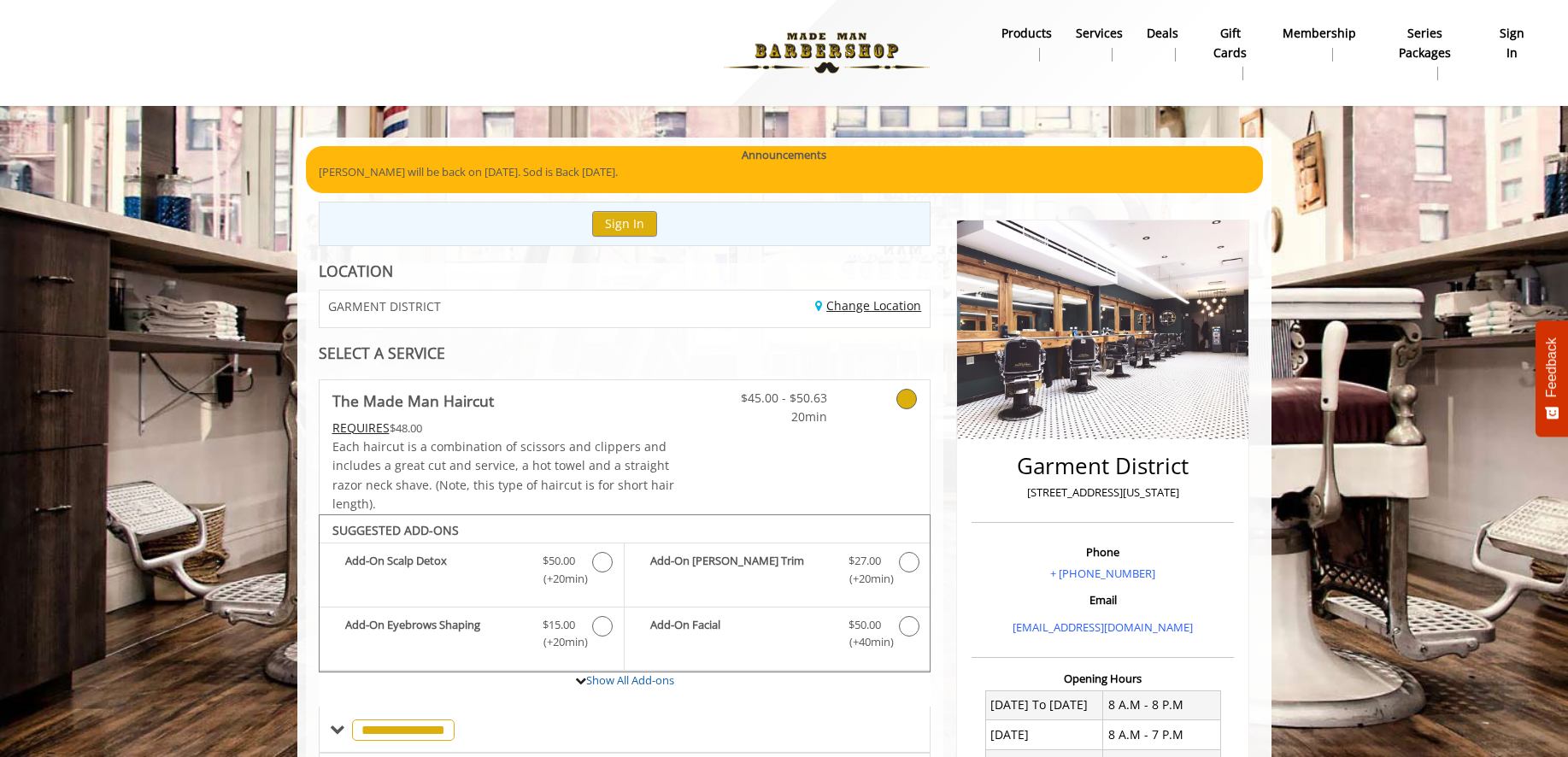
click at [898, 309] on link "Change Location" at bounding box center [869, 305] width 106 height 16
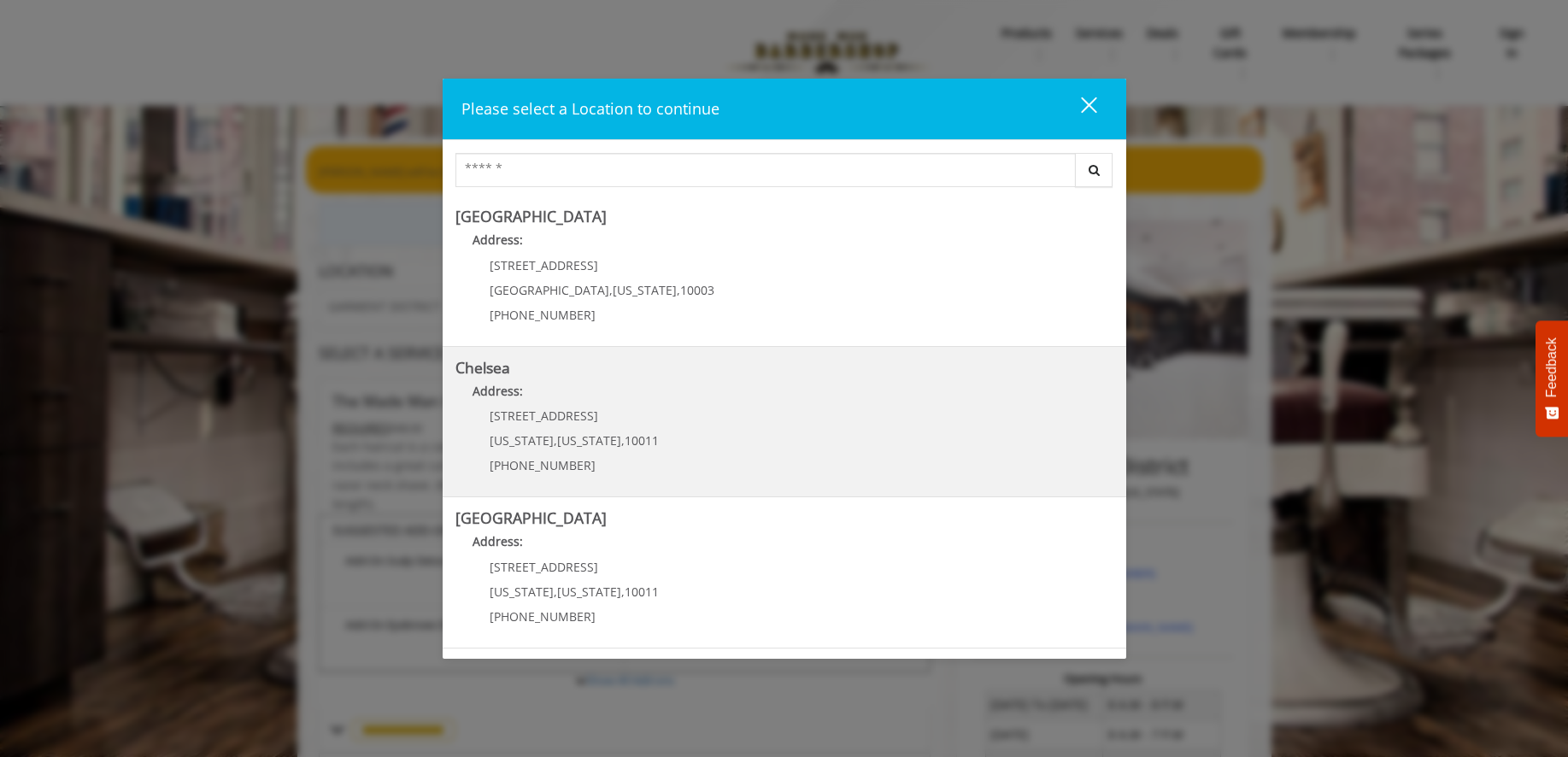
click at [811, 395] on p "Address:" at bounding box center [784, 396] width 659 height 27
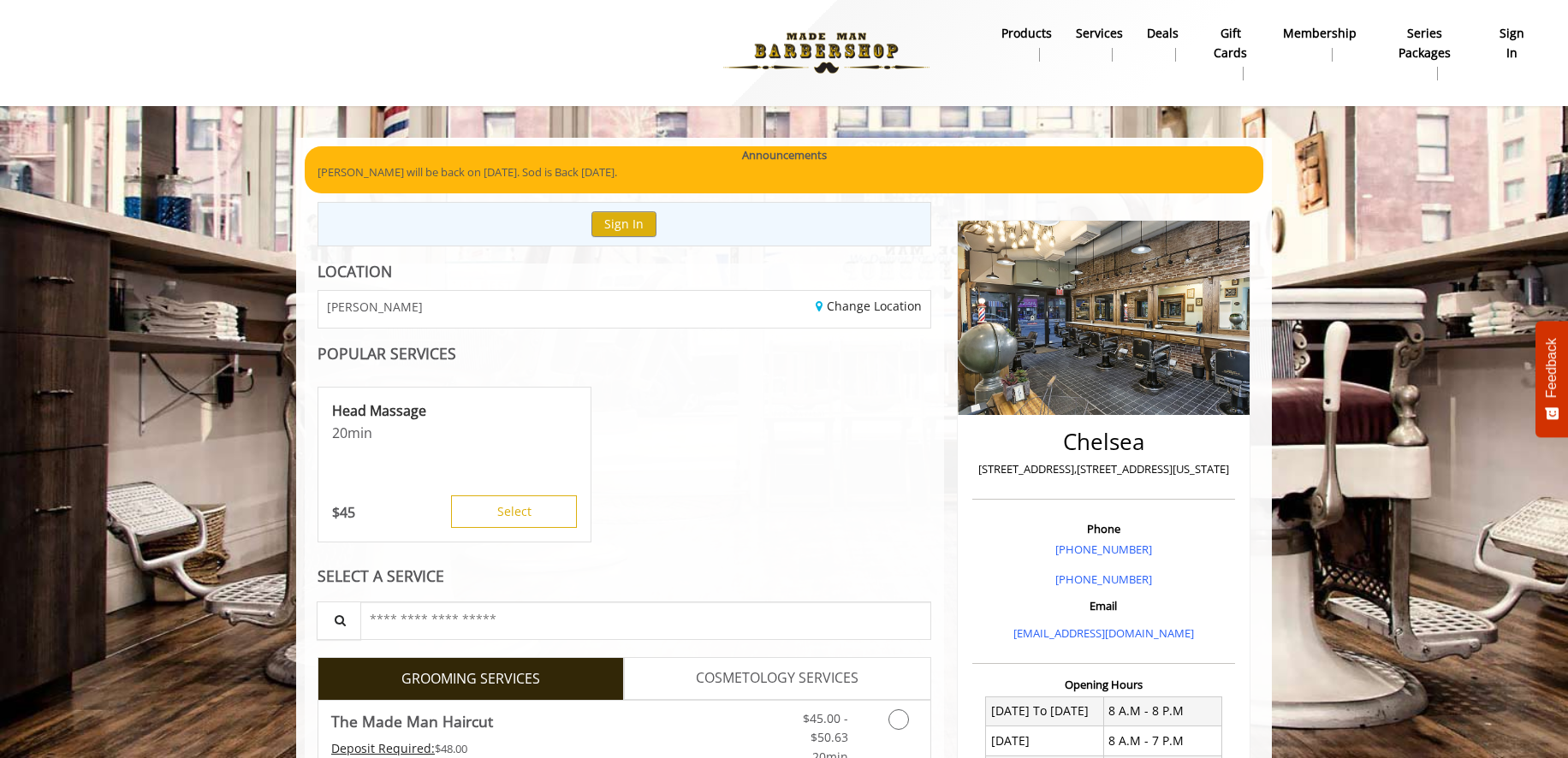
click at [903, 497] on div "Head Massage 20 min $ 45 Select" at bounding box center [624, 465] width 614 height 171
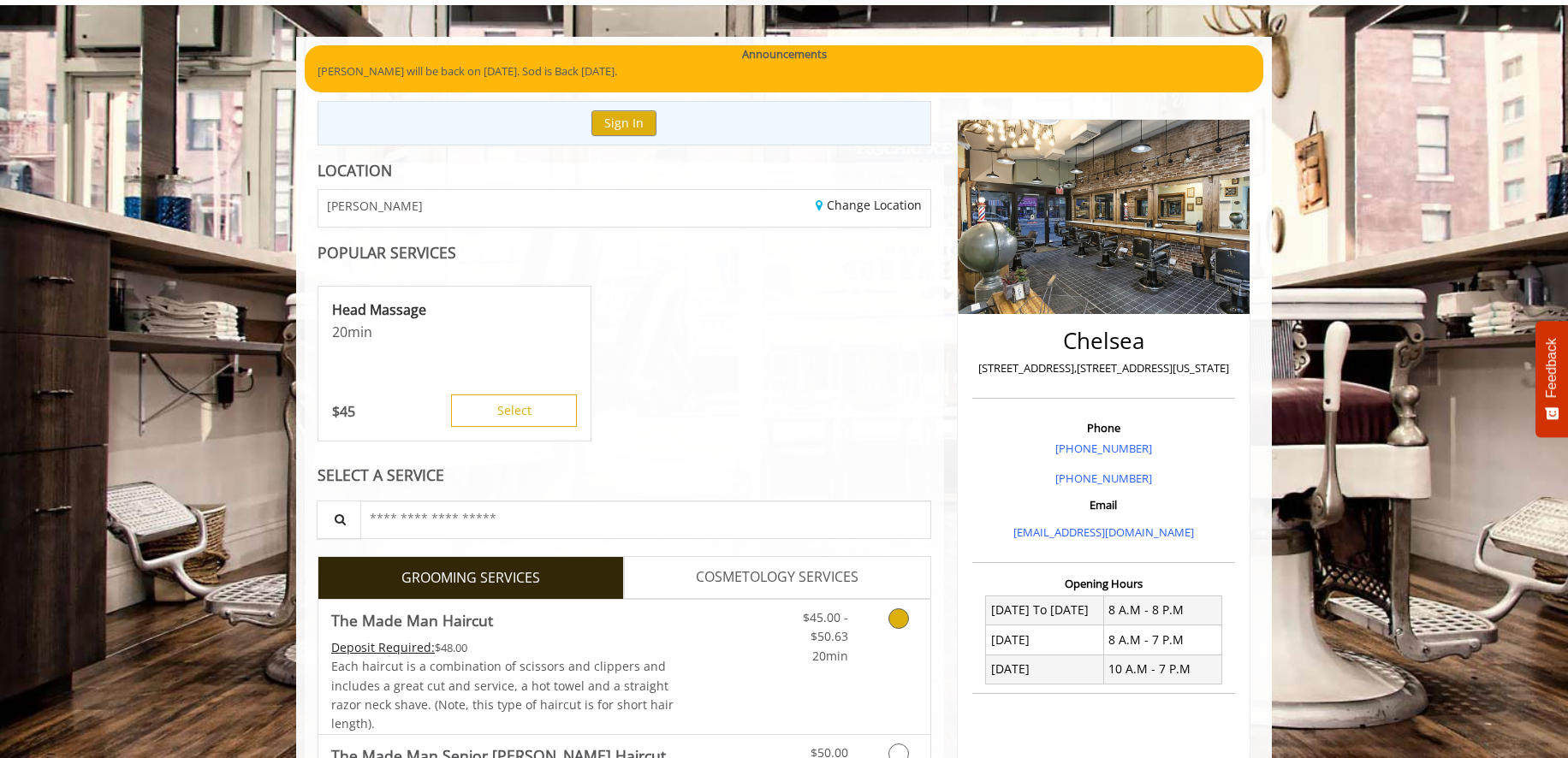
click at [898, 621] on icon "Grooming services" at bounding box center [899, 619] width 21 height 21
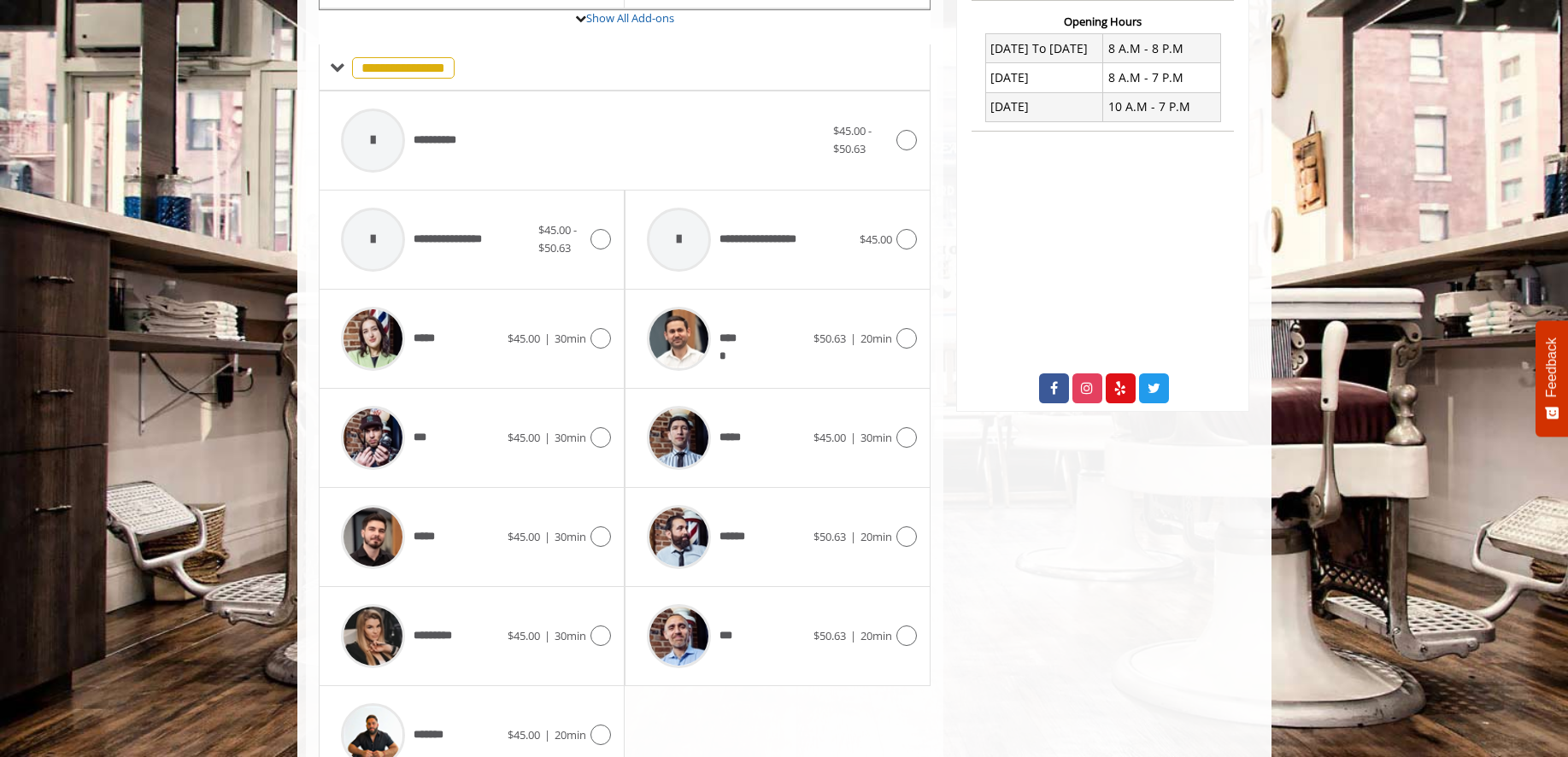
scroll to position [663, 0]
click at [432, 535] on span "*****" at bounding box center [432, 536] width 37 height 18
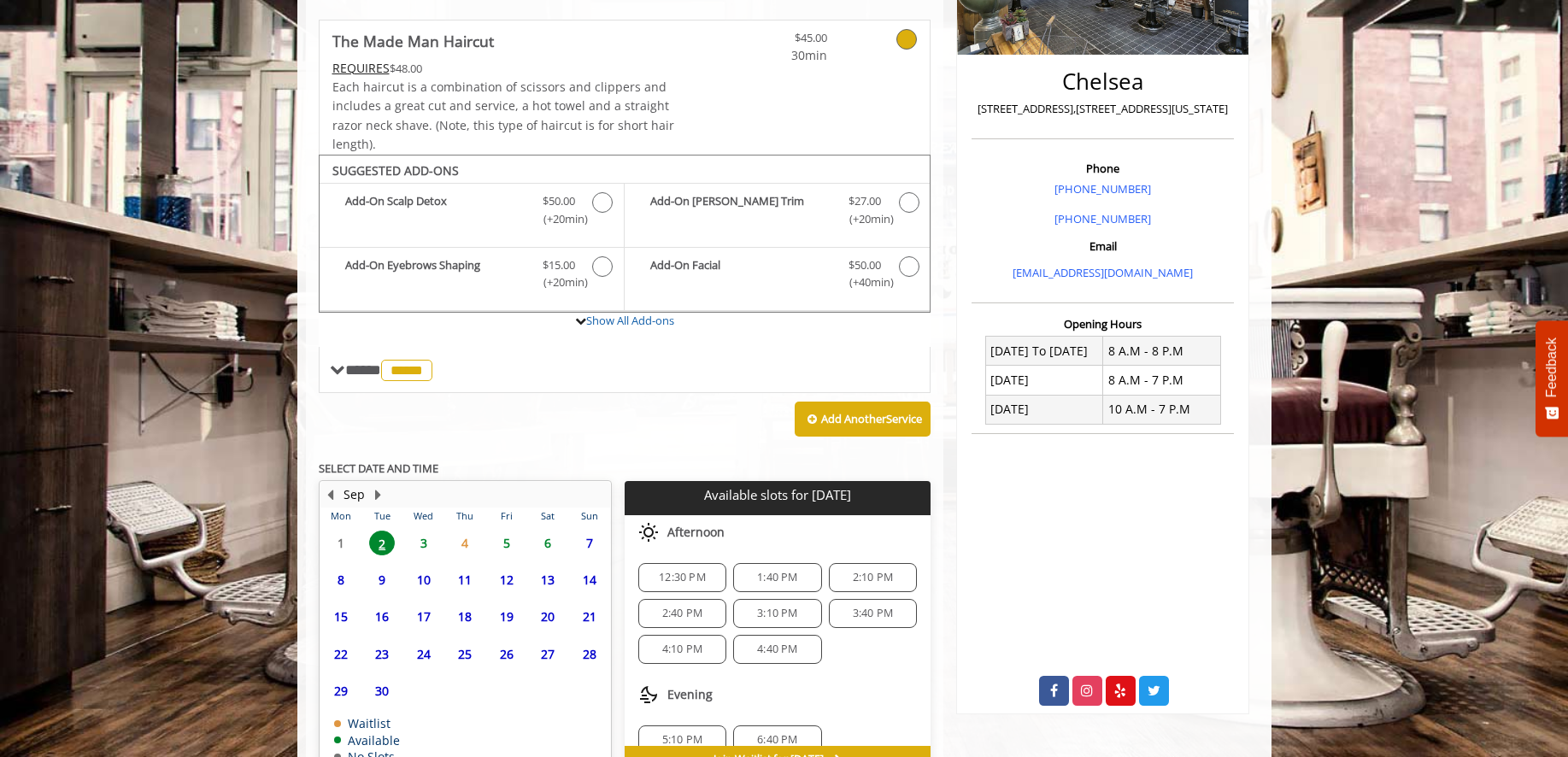
scroll to position [461, 0]
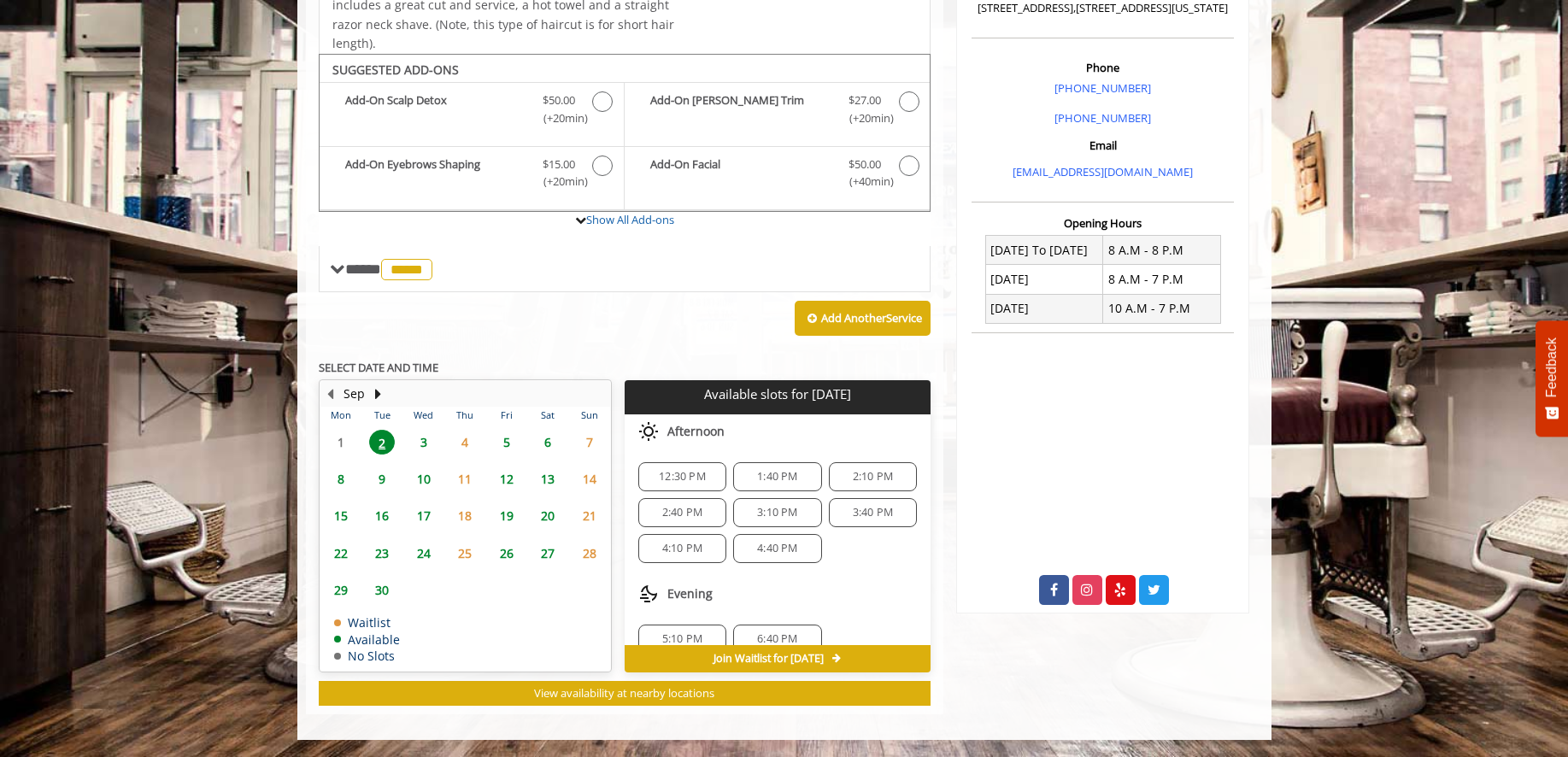
click at [771, 510] on span "3:10 PM" at bounding box center [777, 513] width 40 height 13
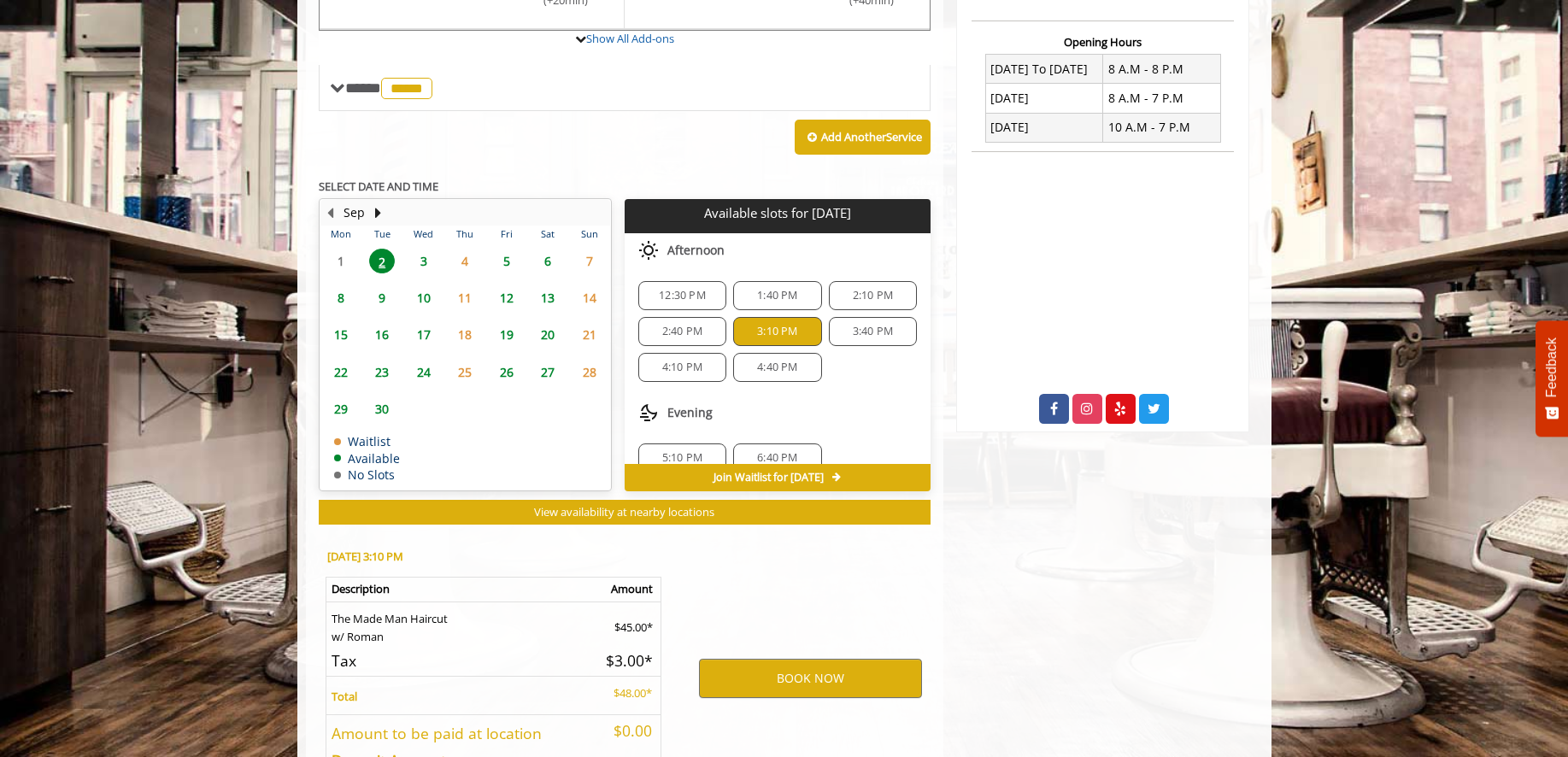
scroll to position [769, 0]
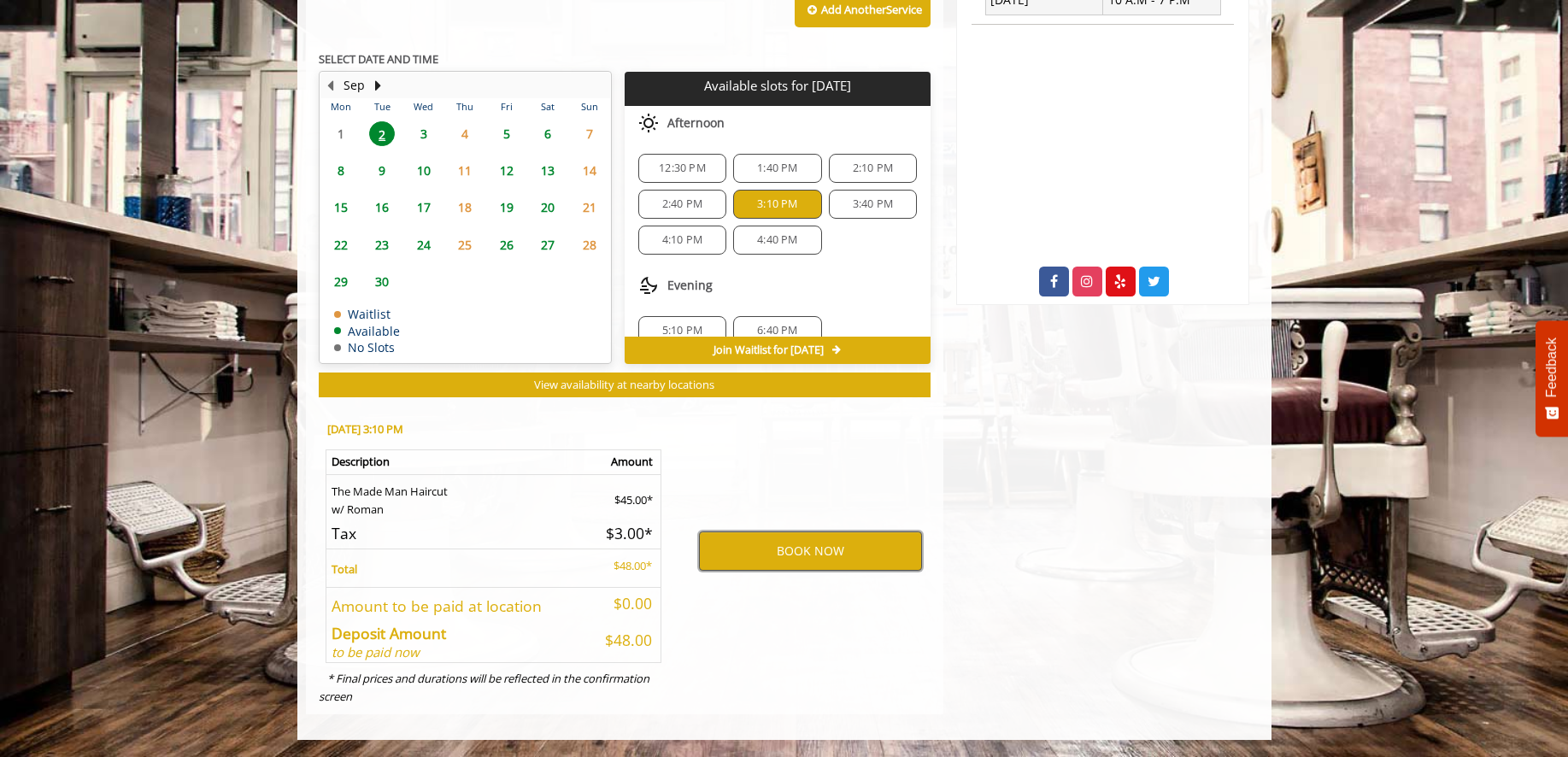
click at [808, 537] on button "BOOK NOW" at bounding box center [811, 552] width 223 height 40
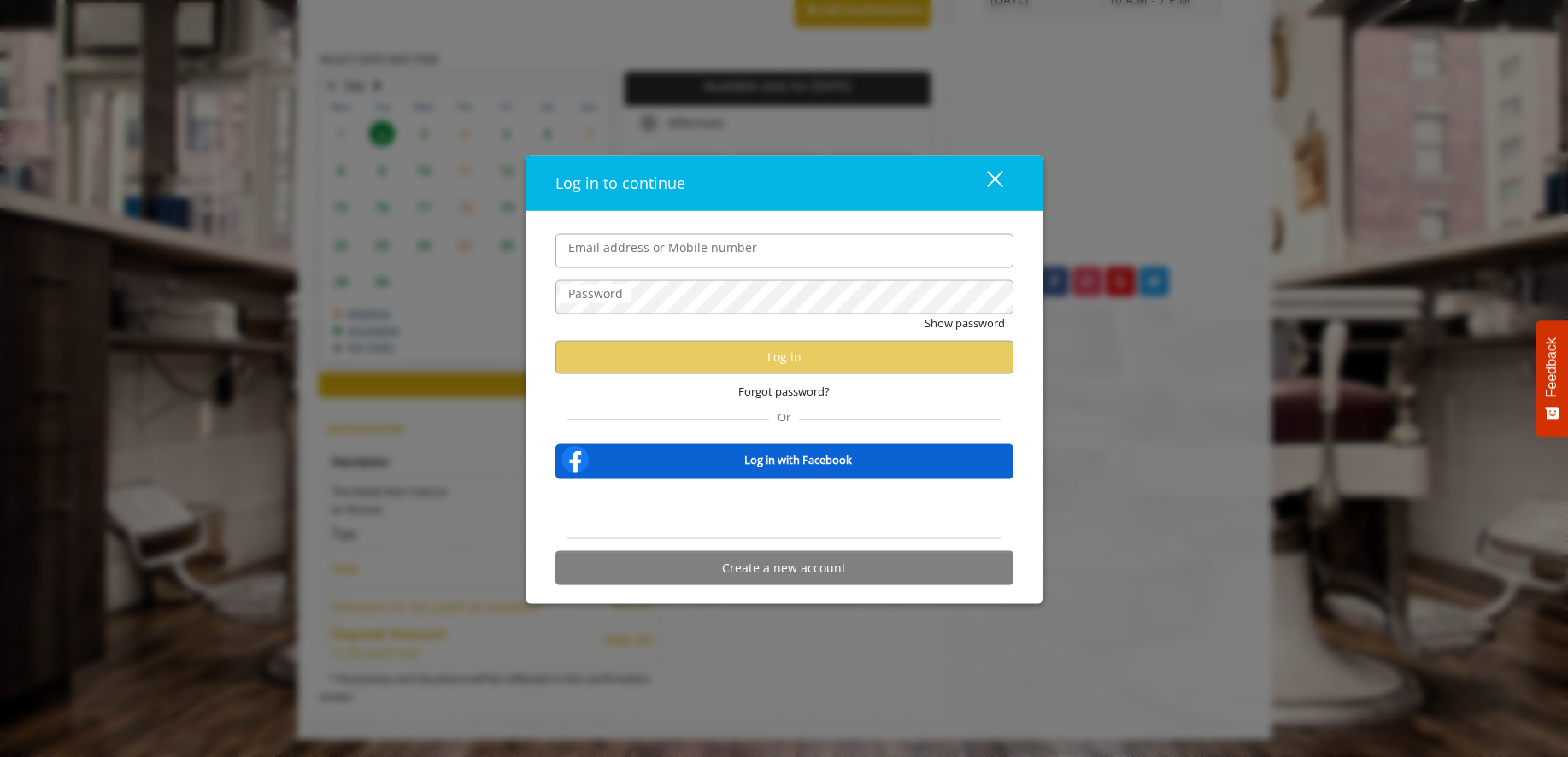
click at [720, 251] on input "Email address or Mobile number" at bounding box center [784, 251] width 458 height 34
click at [727, 252] on input "**********" at bounding box center [784, 251] width 458 height 34
click at [594, 295] on label "Password" at bounding box center [596, 293] width 72 height 19
click at [729, 250] on input "**********" at bounding box center [784, 251] width 458 height 34
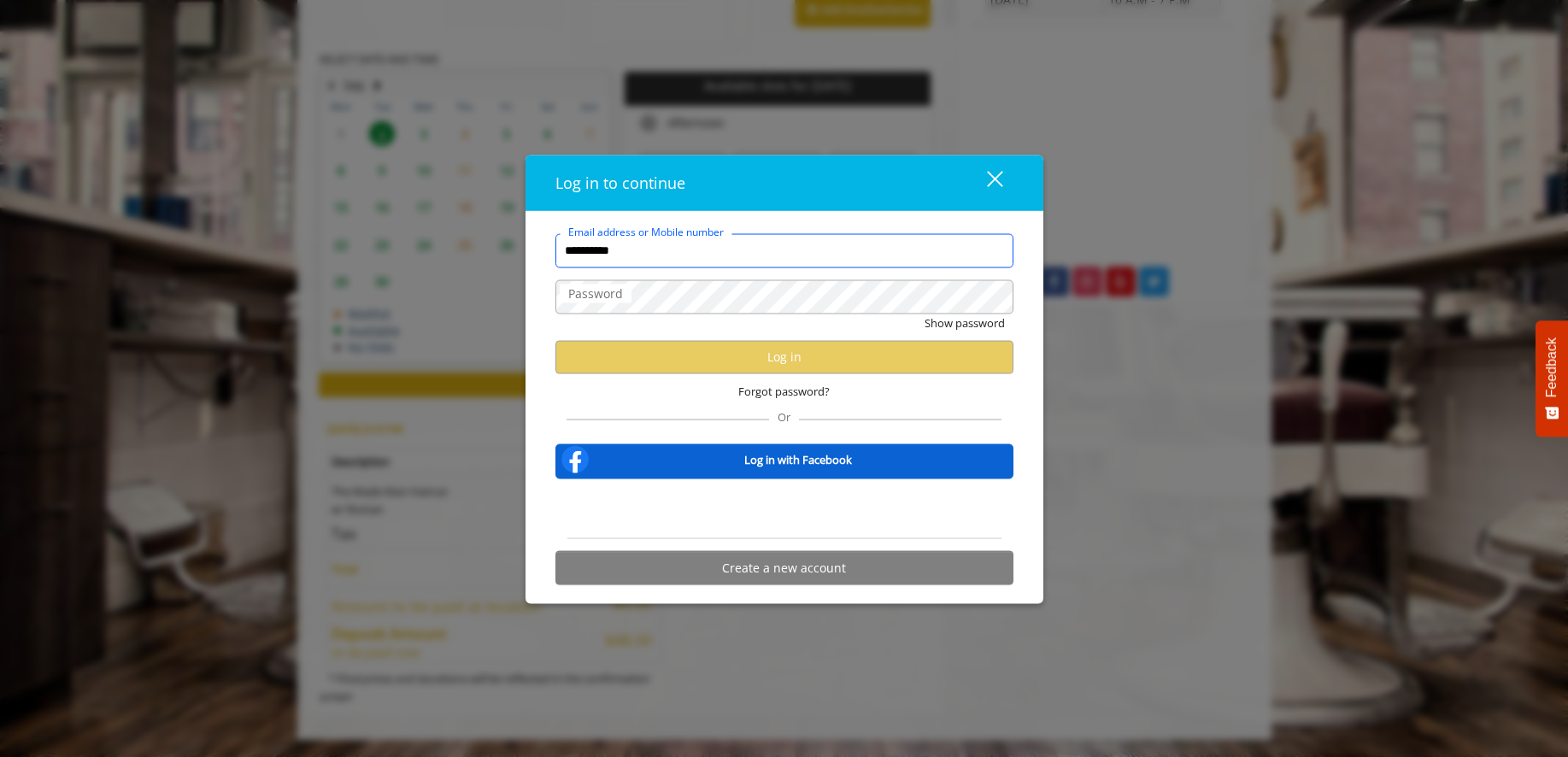
drag, startPoint x: 640, startPoint y: 252, endPoint x: 500, endPoint y: 252, distance: 140.0
click at [500, 252] on div "**********" at bounding box center [784, 378] width 1568 height 757
type input "**********"
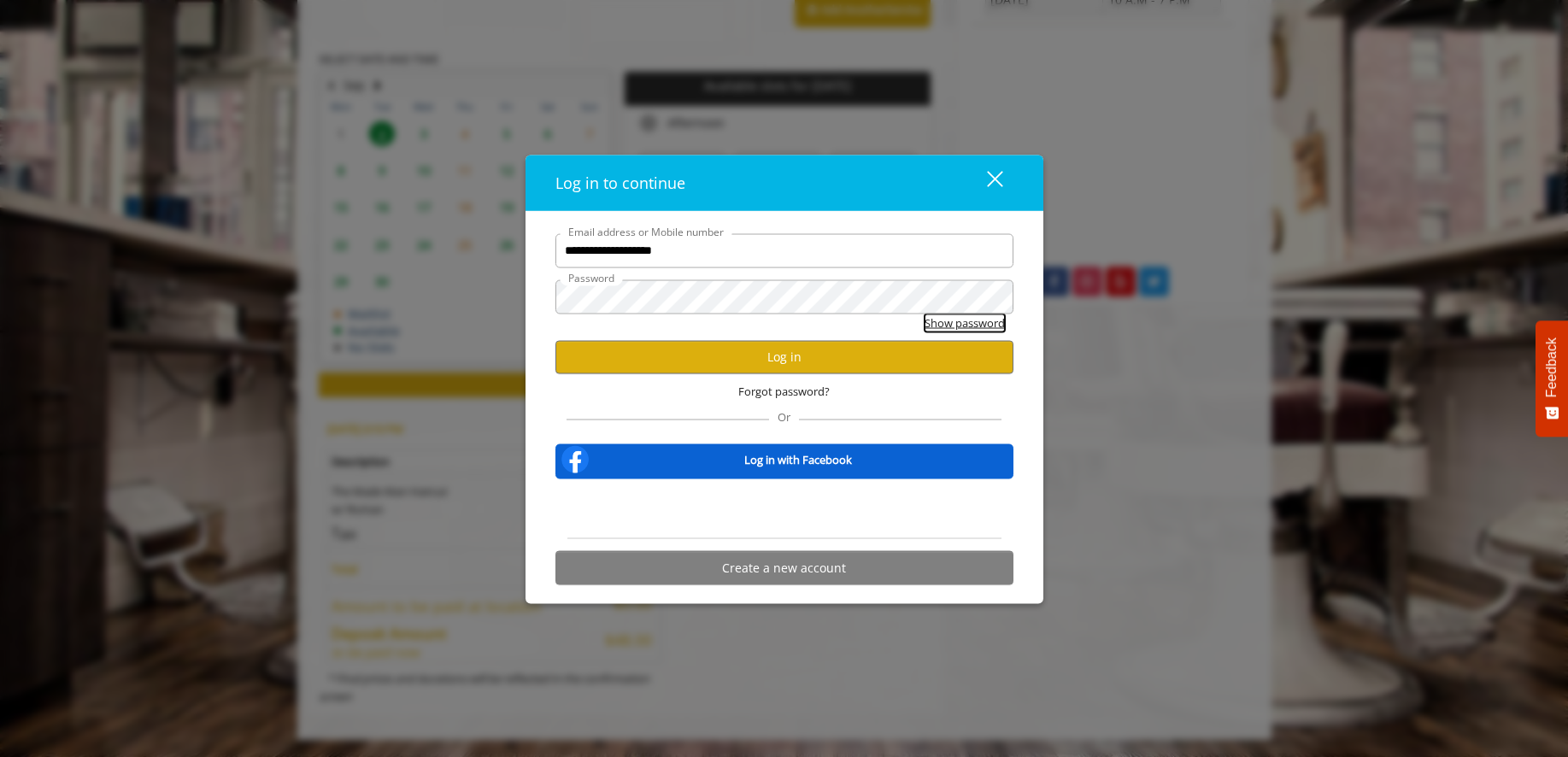
click at [948, 321] on button "Show password" at bounding box center [964, 322] width 80 height 18
click at [901, 352] on button "Log in" at bounding box center [784, 356] width 458 height 33
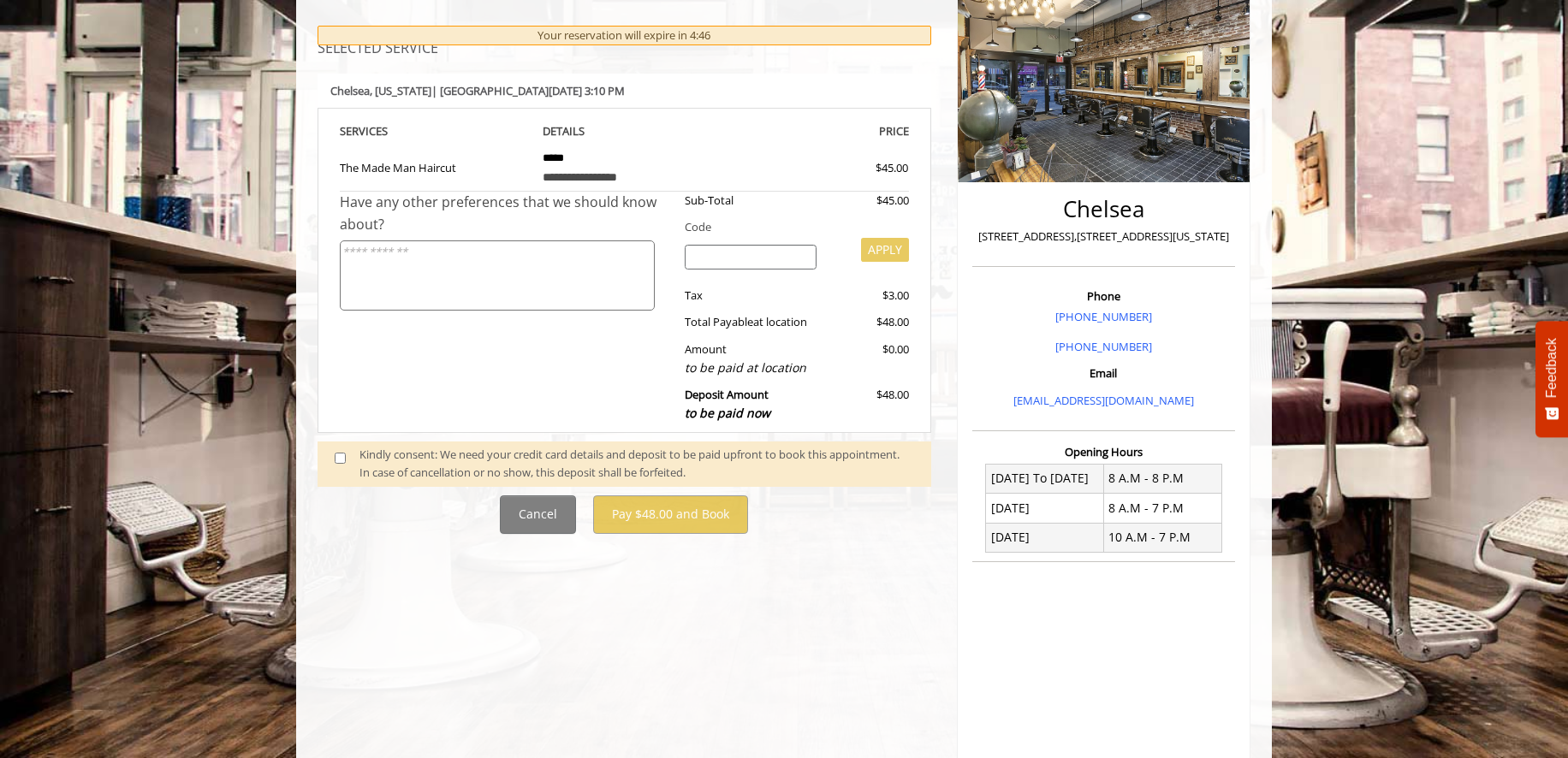
scroll to position [234, 0]
click at [333, 460] on span at bounding box center [347, 463] width 50 height 36
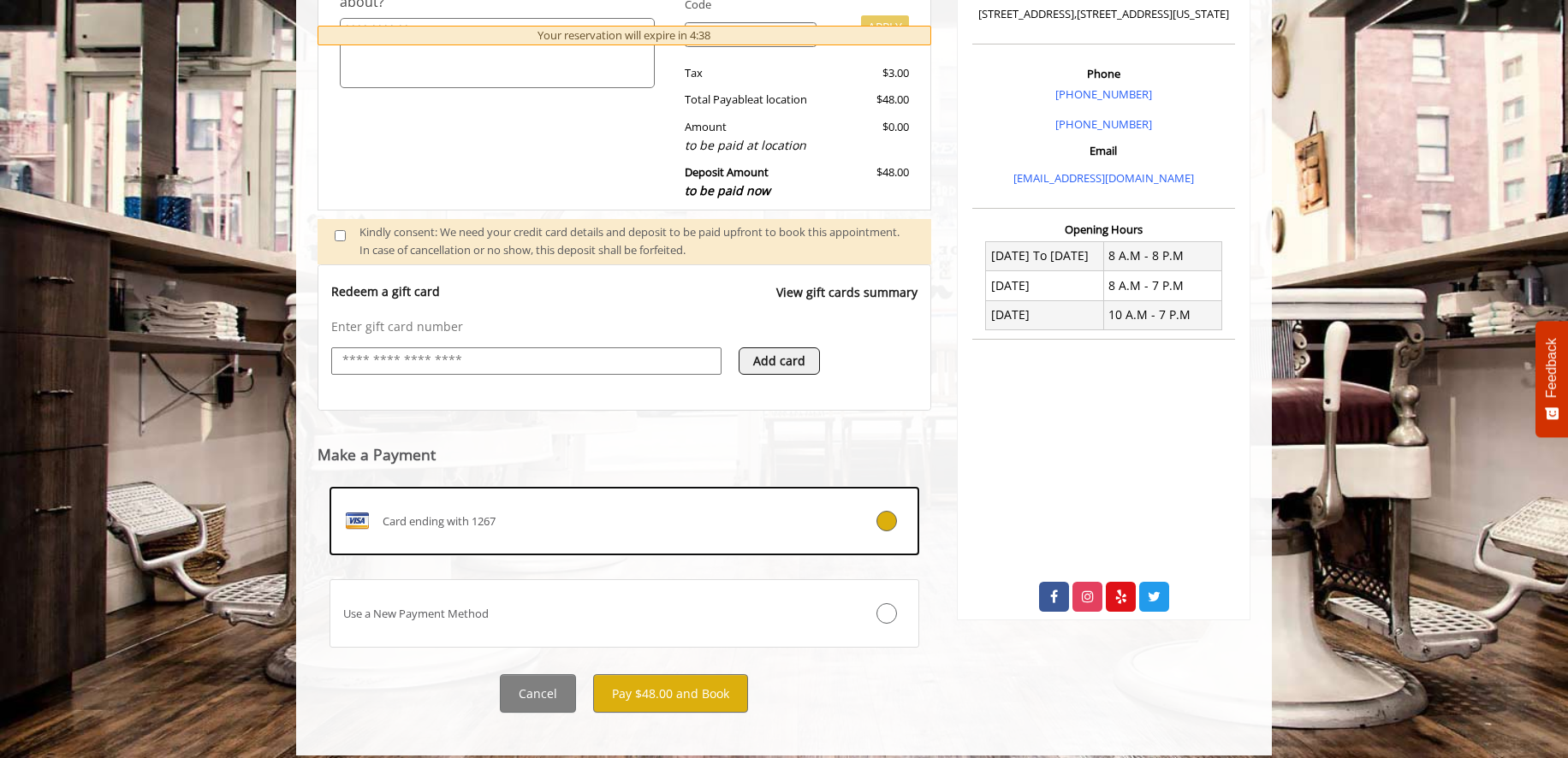
scroll to position [470, 0]
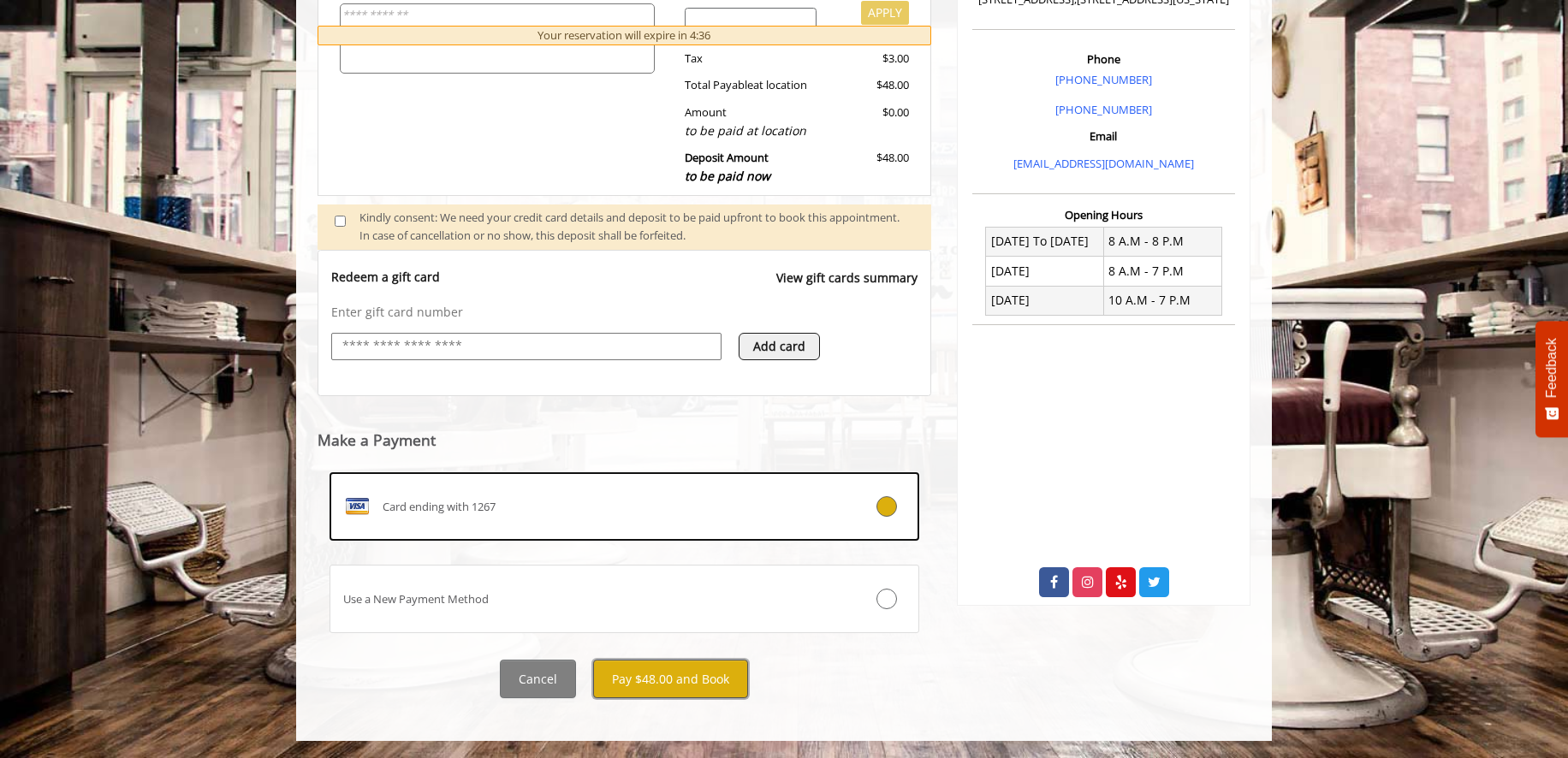
click at [645, 678] on button "Pay $48.00 and Book" at bounding box center [670, 678] width 154 height 39
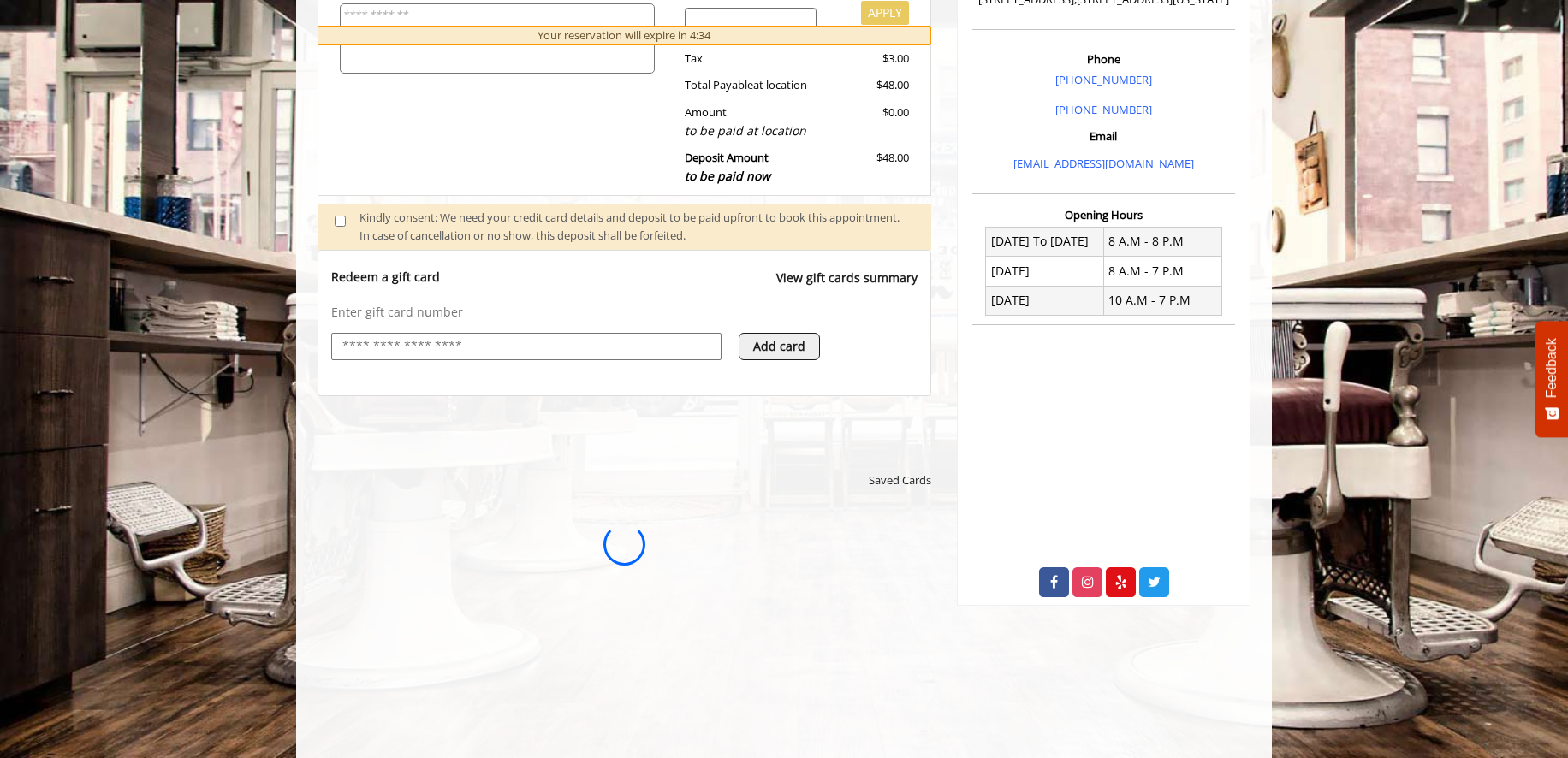
scroll to position [0, 0]
